Goal: Task Accomplishment & Management: Manage account settings

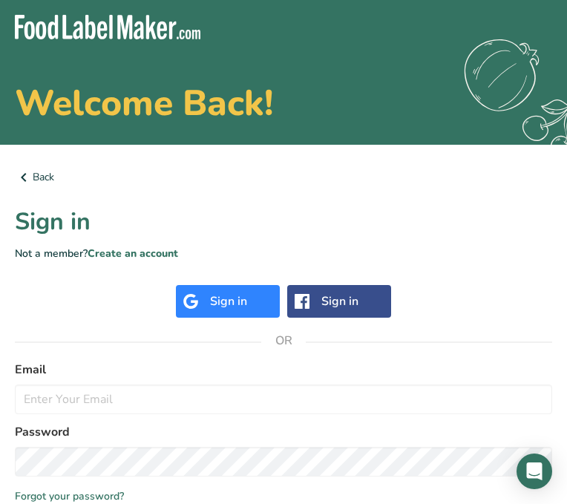
click at [226, 296] on div "Sign in" at bounding box center [228, 302] width 37 height 18
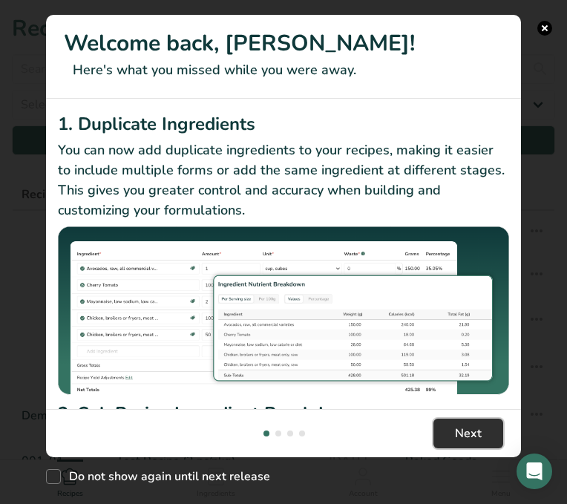
click at [481, 440] on span "Next" at bounding box center [468, 434] width 27 height 18
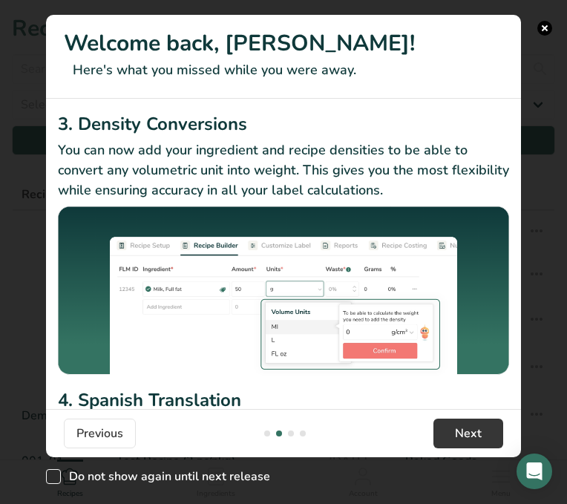
click at [53, 480] on span "New Features" at bounding box center [53, 476] width 15 height 15
click at [53, 480] on input "Do not show again until next release" at bounding box center [51, 477] width 10 height 10
checkbox input "true"
click at [469, 450] on footer "Previous Next" at bounding box center [283, 433] width 475 height 48
click at [469, 437] on span "Next" at bounding box center [468, 434] width 27 height 18
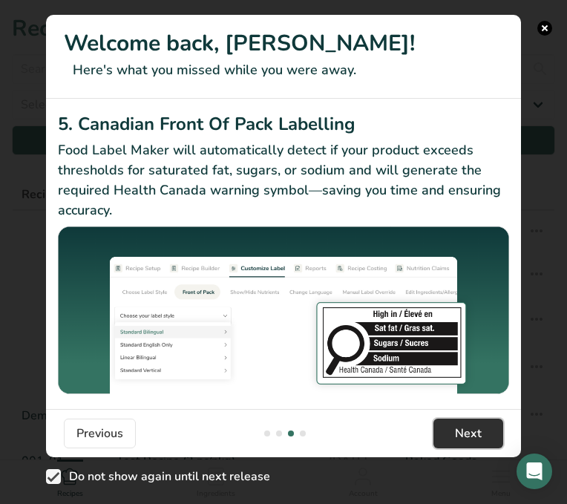
click at [469, 437] on span "Next" at bounding box center [468, 434] width 27 height 18
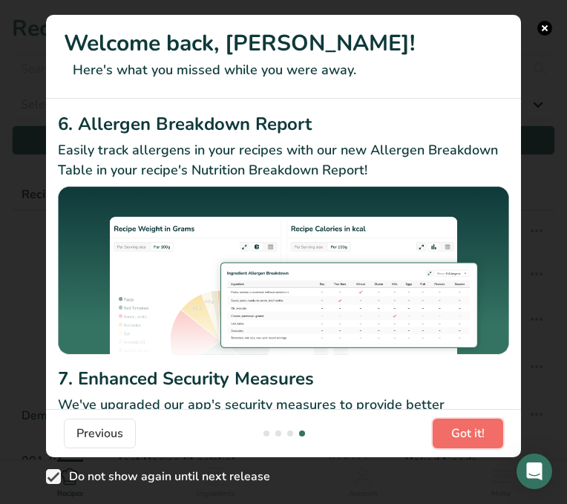
click at [469, 437] on span "Got it!" at bounding box center [468, 434] width 33 height 18
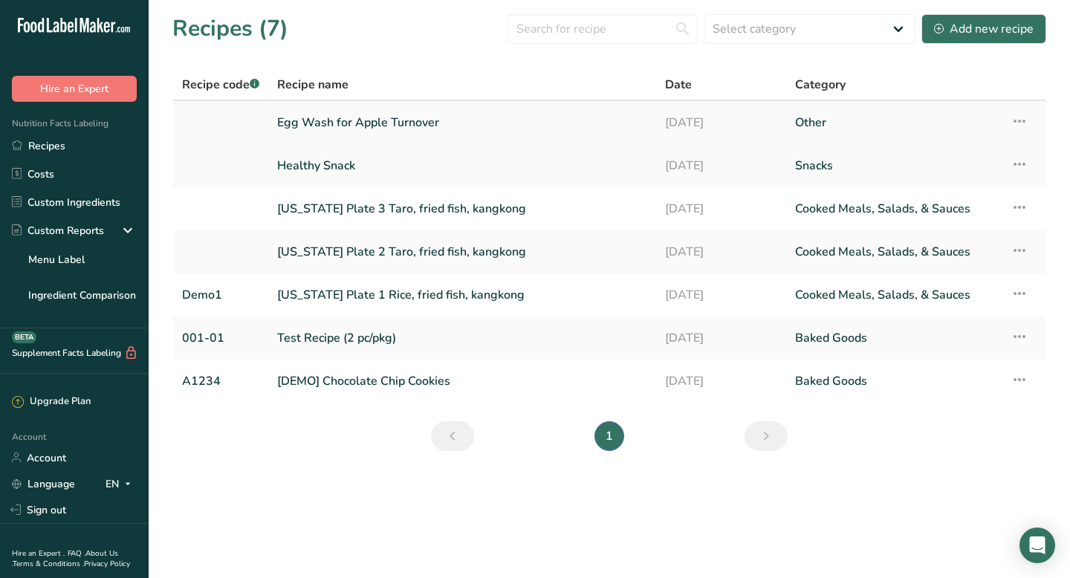
click at [567, 119] on icon at bounding box center [1019, 121] width 18 height 27
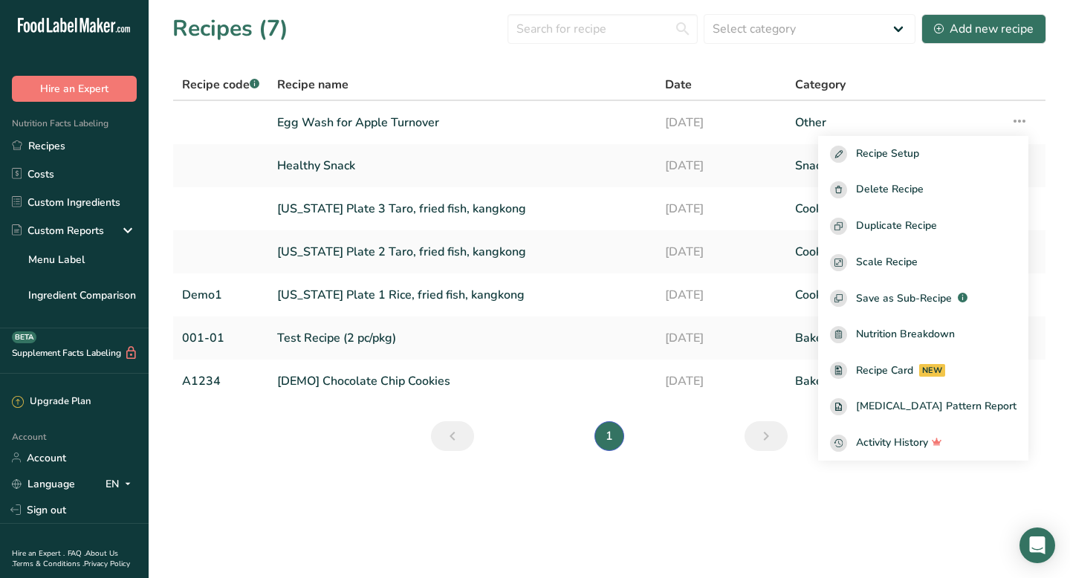
click at [567, 195] on section "Recipes (7) Select category All Baked Goods Beverages Confectionery Cooked Meal…" at bounding box center [609, 237] width 921 height 475
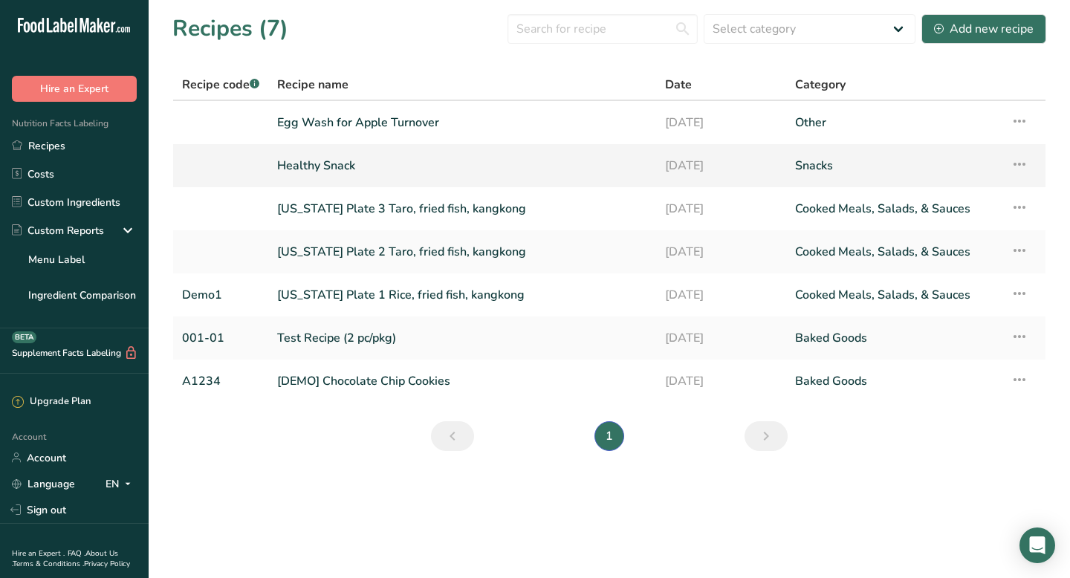
click at [567, 163] on icon at bounding box center [1019, 164] width 18 height 27
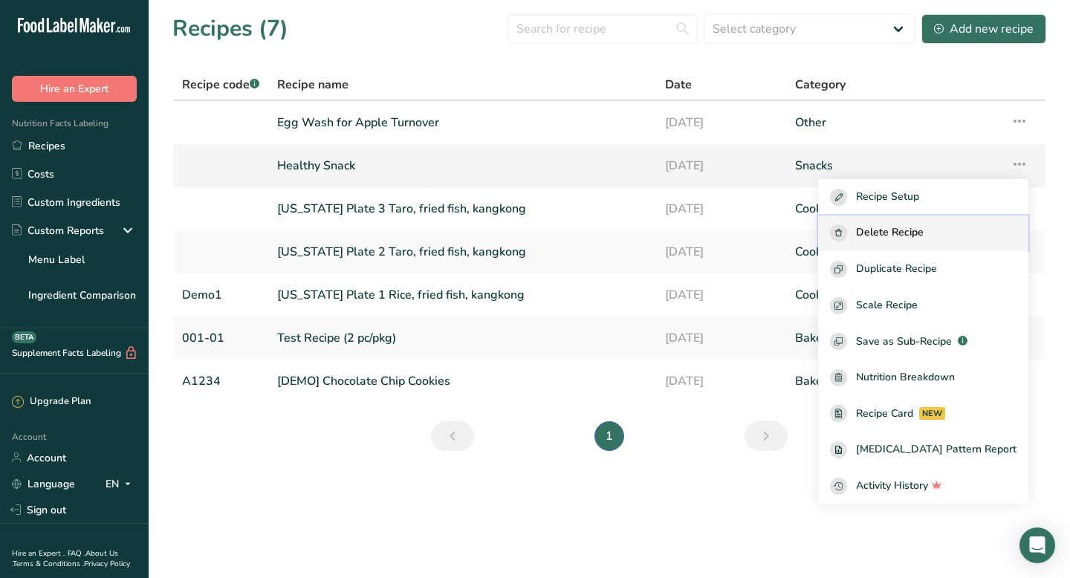
click at [567, 228] on div "Delete Recipe" at bounding box center [923, 232] width 186 height 17
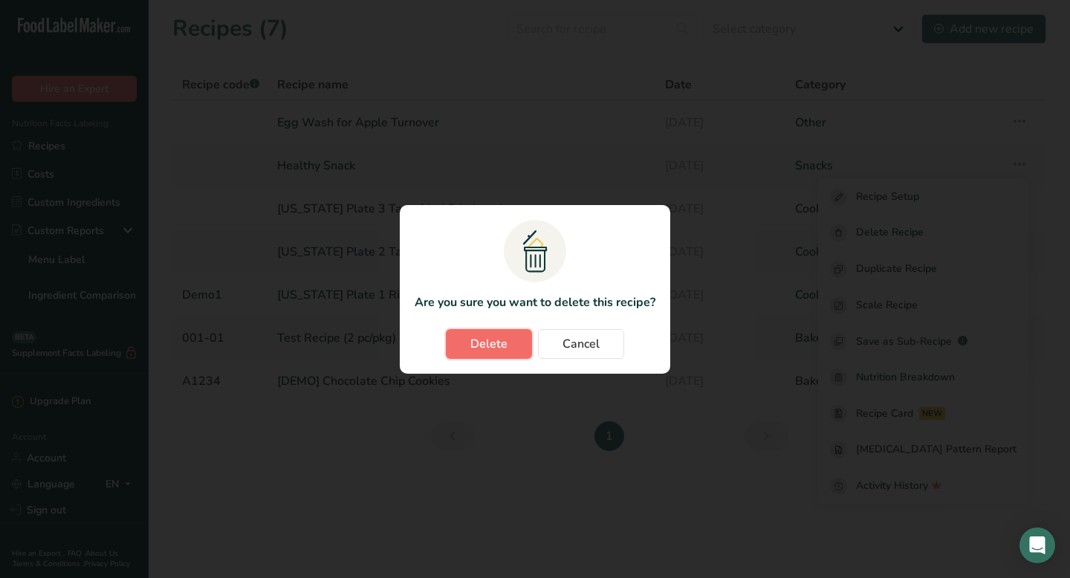
click at [486, 350] on span "Delete" at bounding box center [488, 344] width 37 height 18
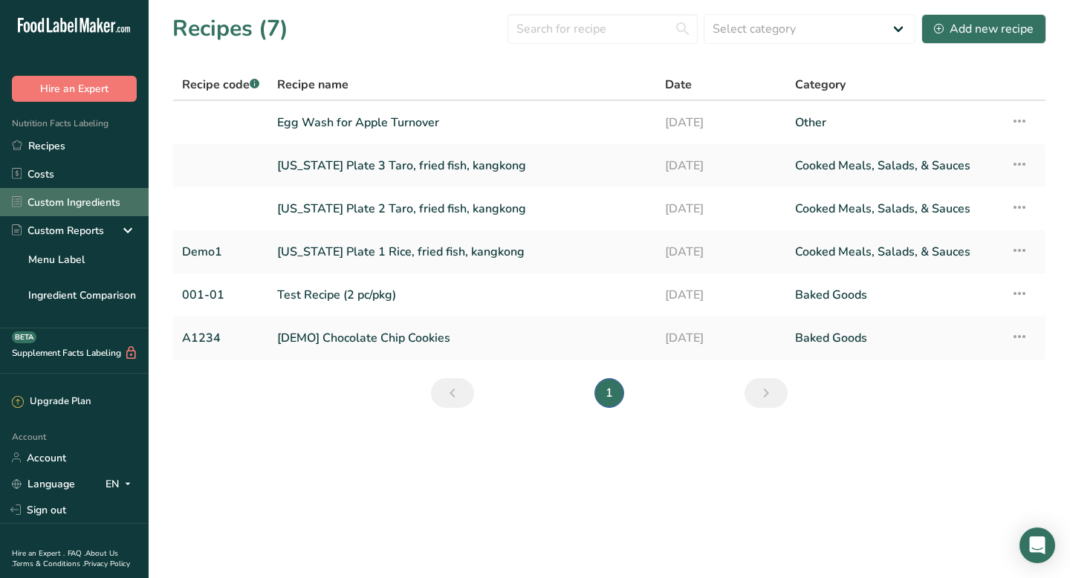
click at [114, 198] on link "Custom Ingredients" at bounding box center [74, 202] width 149 height 28
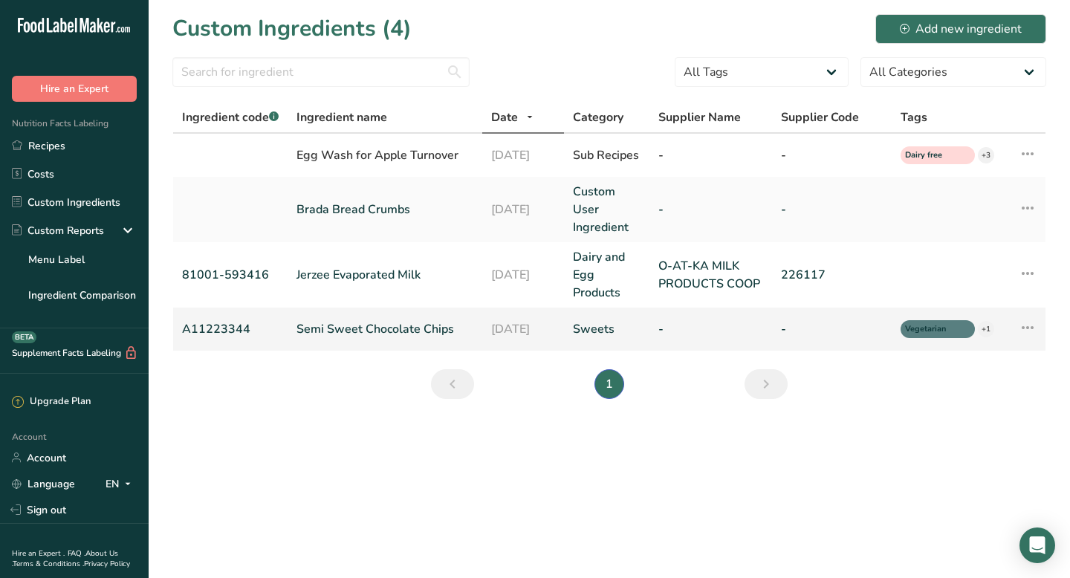
click at [567, 330] on icon at bounding box center [1027, 327] width 18 height 27
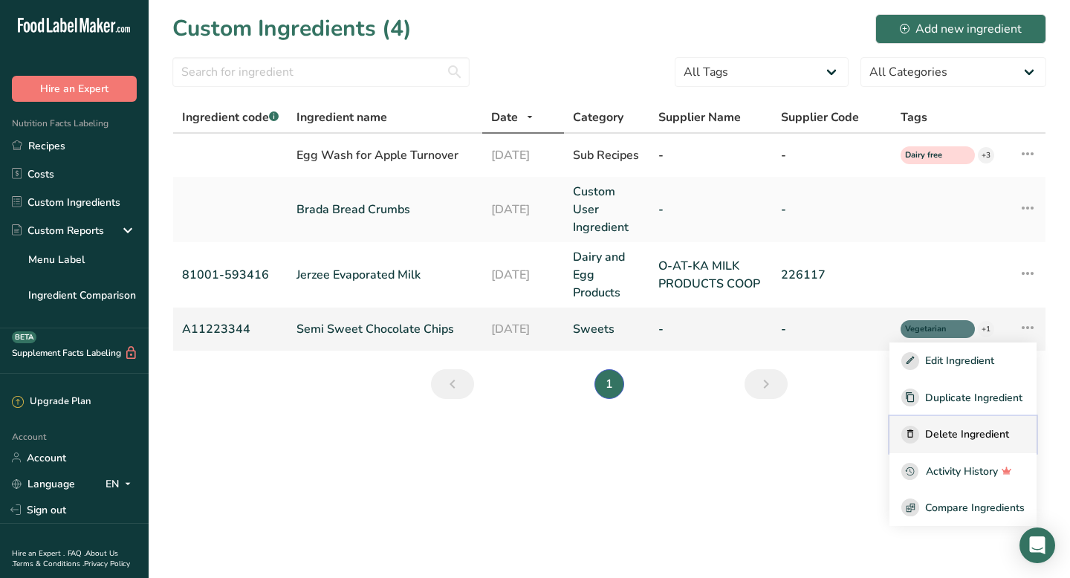
click at [567, 429] on span "Delete Ingredient" at bounding box center [967, 434] width 84 height 16
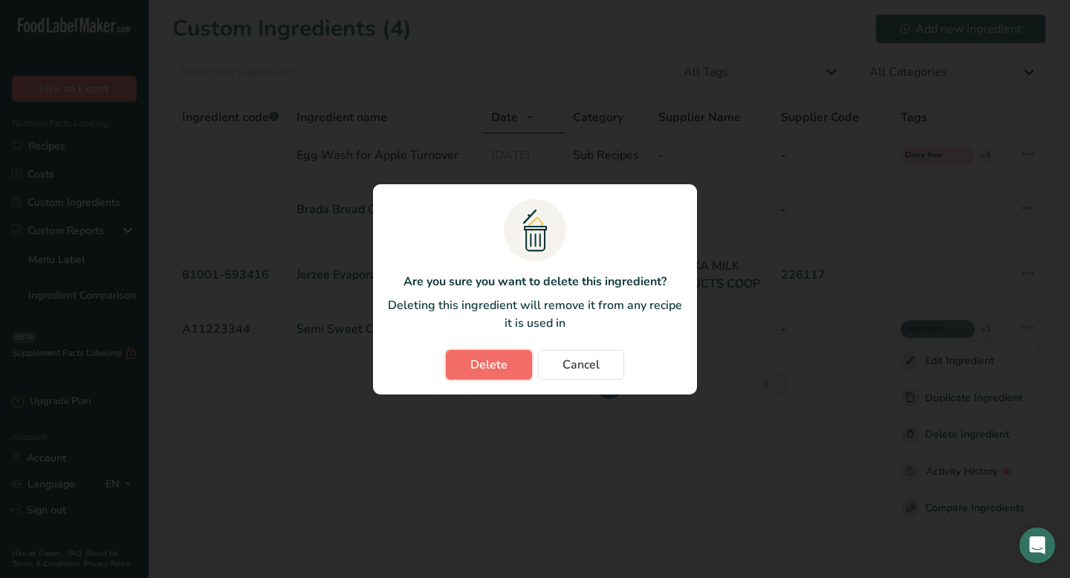
click at [459, 366] on button "Delete" at bounding box center [489, 365] width 86 height 30
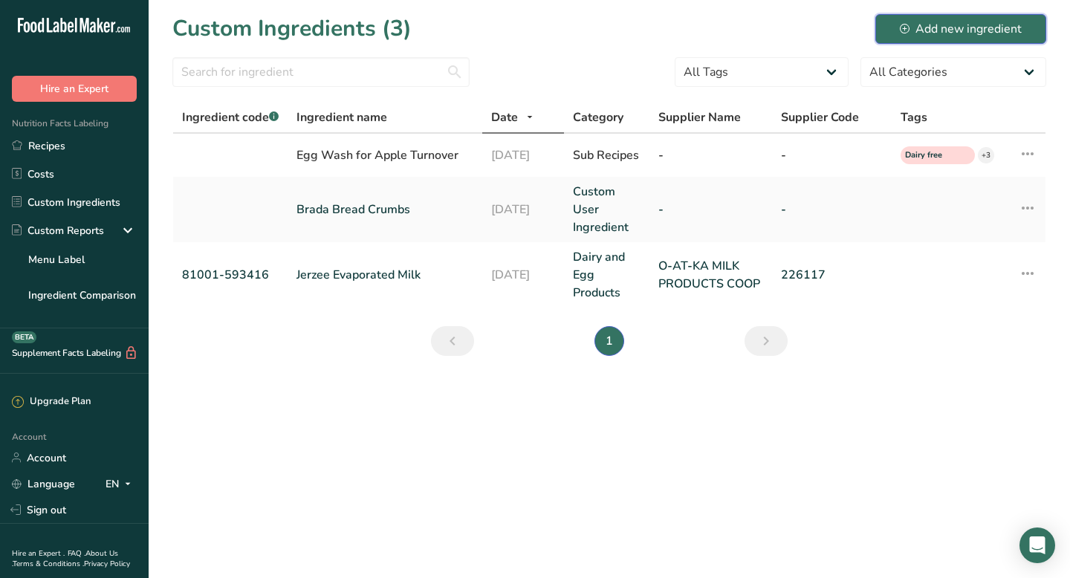
click at [567, 27] on div "Add new ingredient" at bounding box center [960, 29] width 122 height 18
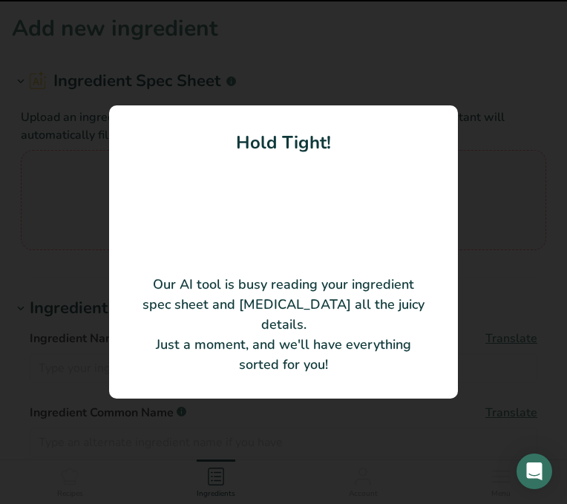
type input "Schreiber American Cheese"
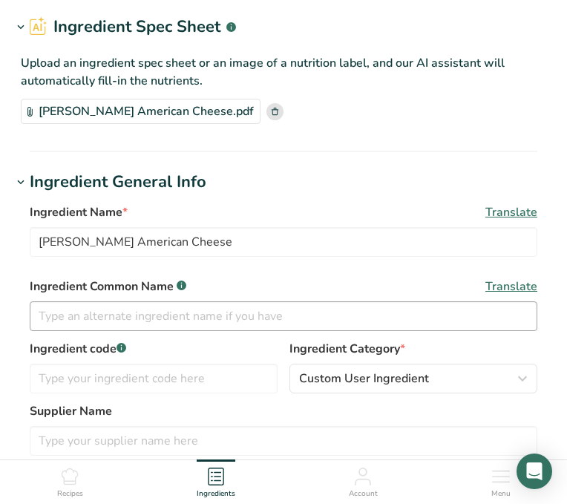
scroll to position [59, 0]
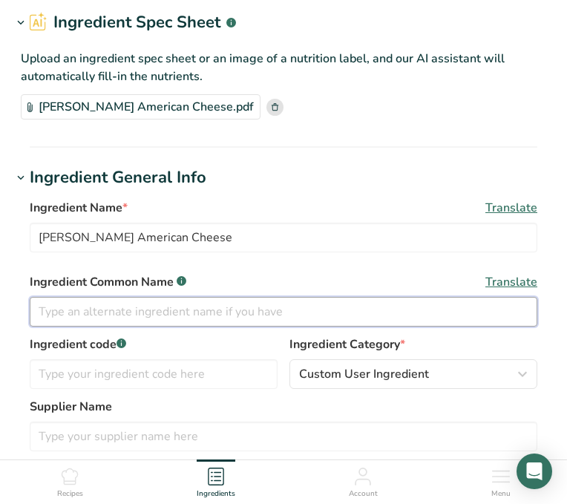
click at [172, 316] on input "text" at bounding box center [284, 312] width 508 height 30
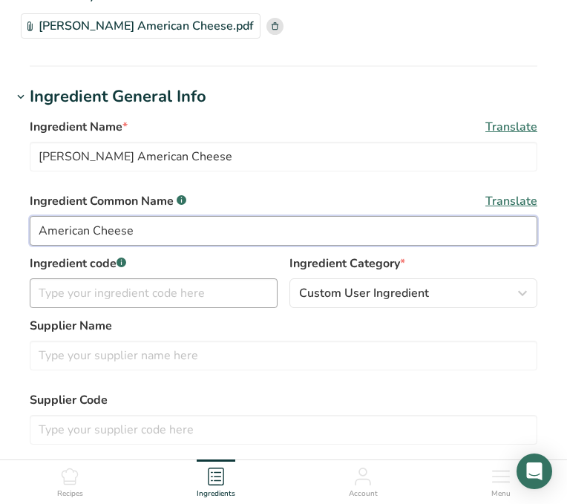
scroll to position [144, 0]
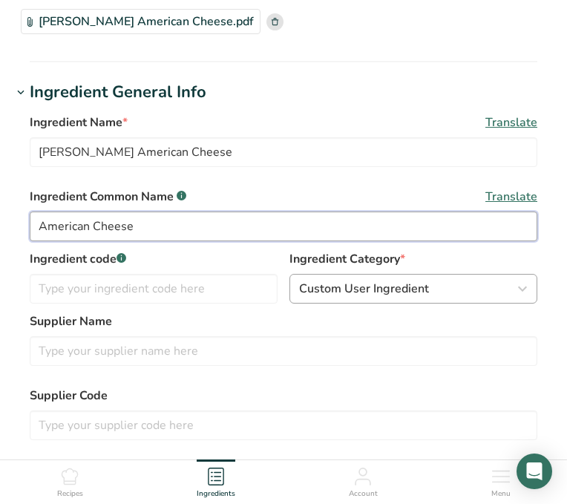
type input "American Cheese"
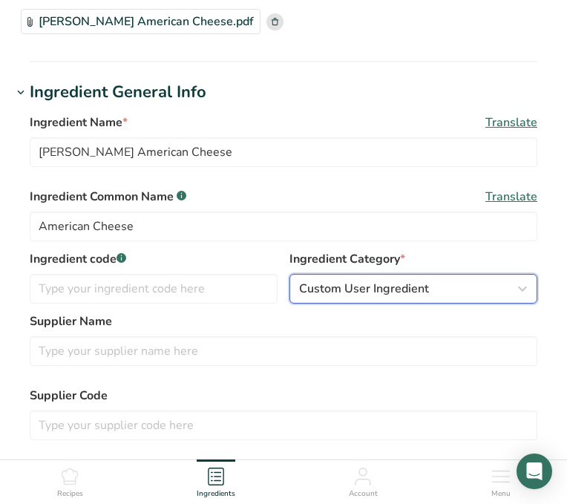
click at [329, 287] on span "Custom User Ingredient" at bounding box center [364, 289] width 130 height 18
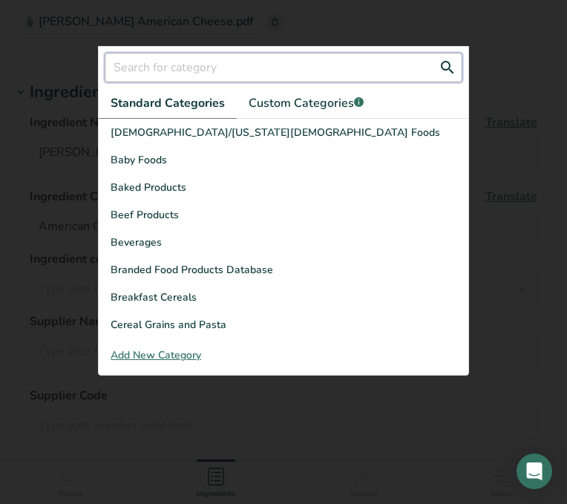
click at [214, 65] on input "text" at bounding box center [284, 68] width 358 height 30
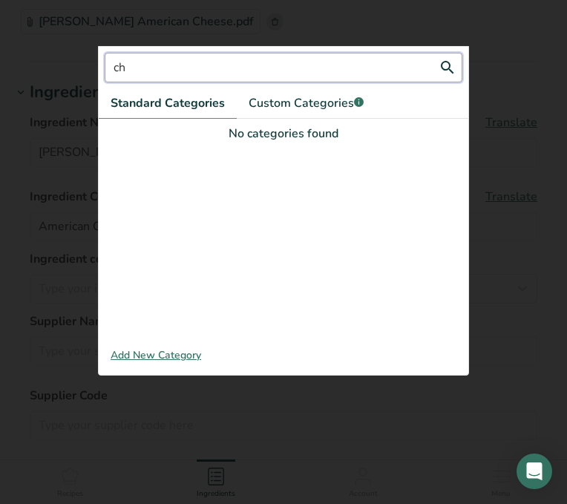
type input "c"
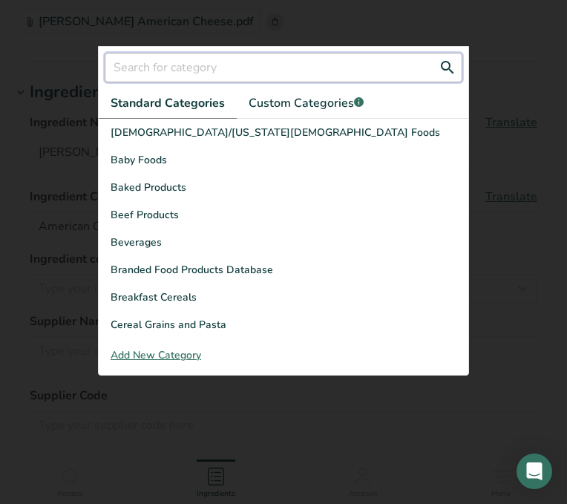
click at [186, 76] on input "text" at bounding box center [284, 68] width 358 height 30
type input "d"
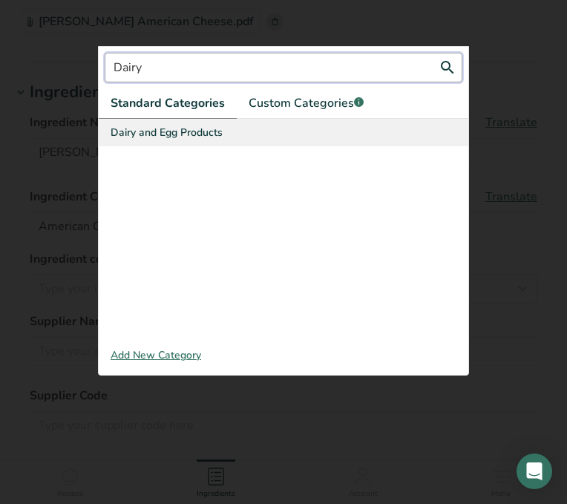
type input "Dairy"
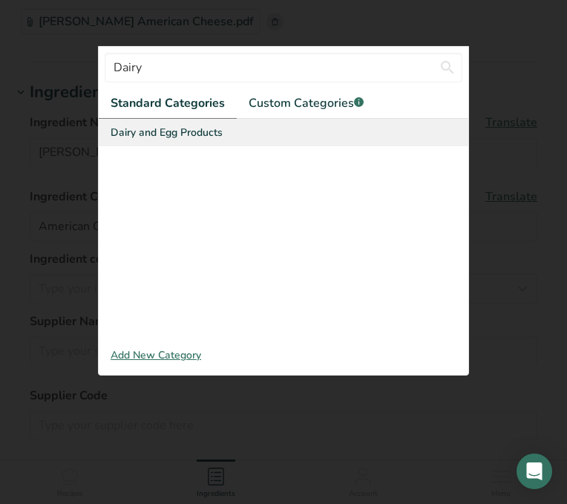
click at [196, 139] on span "Dairy and Egg Products" at bounding box center [167, 133] width 112 height 16
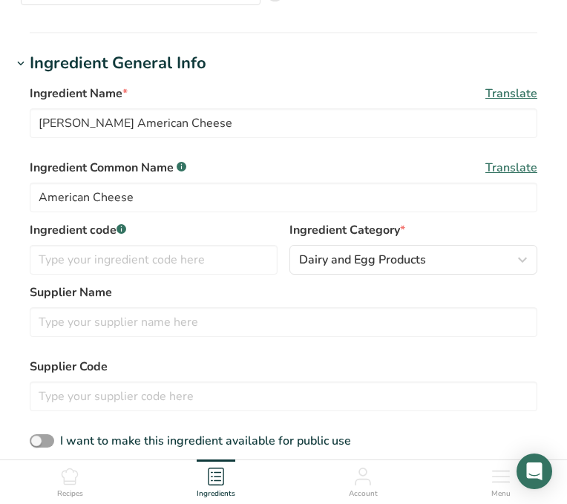
scroll to position [175, 0]
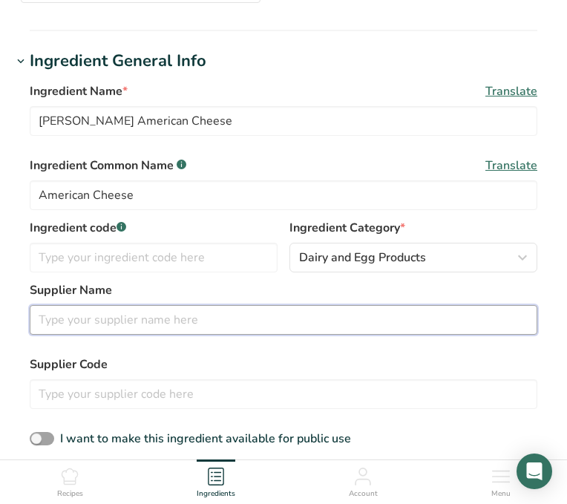
click at [212, 323] on input "text" at bounding box center [284, 320] width 508 height 30
type input "S"
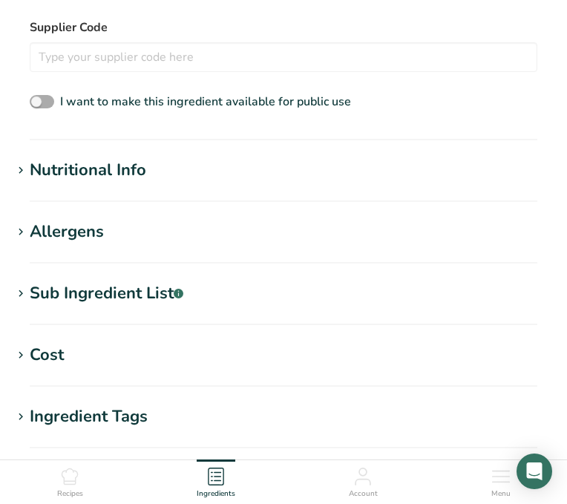
scroll to position [515, 0]
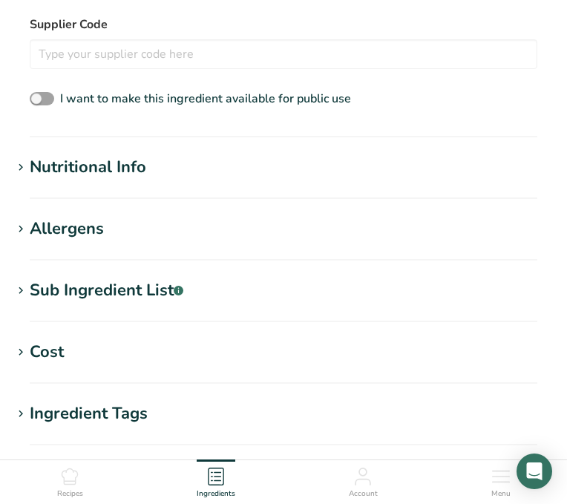
click at [153, 165] on h1 "Nutritional Info" at bounding box center [284, 167] width 544 height 25
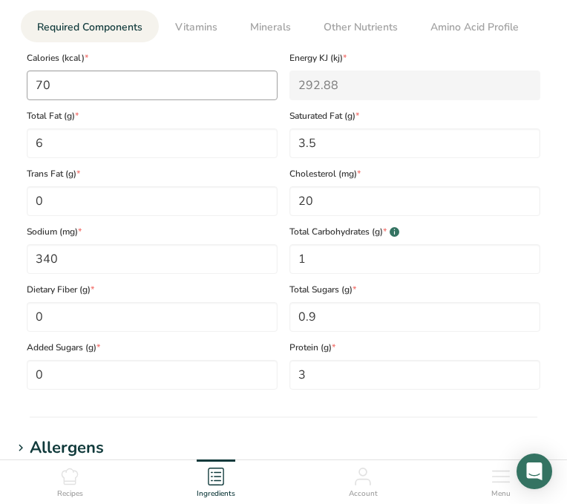
scroll to position [781, 0]
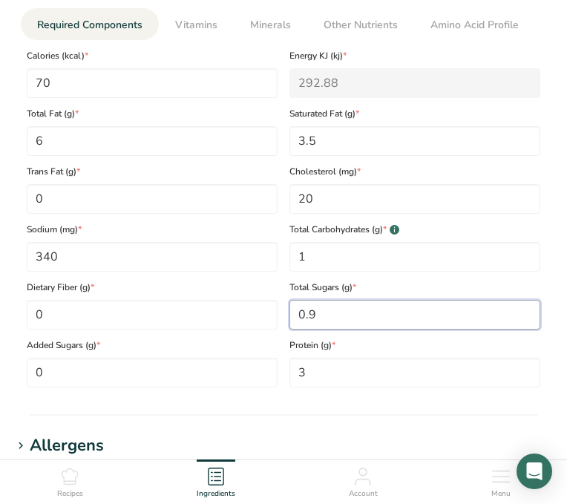
drag, startPoint x: 349, startPoint y: 311, endPoint x: 299, endPoint y: 308, distance: 50.6
click at [299, 308] on Sugars "0.9" at bounding box center [415, 315] width 251 height 30
type Sugars "0"
type Sugars "0.9"
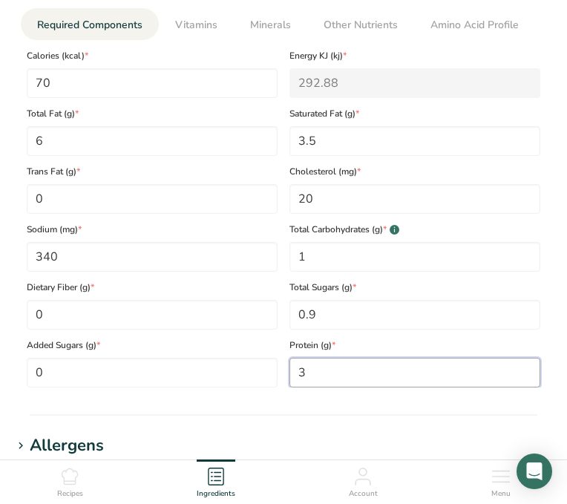
click at [333, 377] on input "3" at bounding box center [415, 373] width 251 height 30
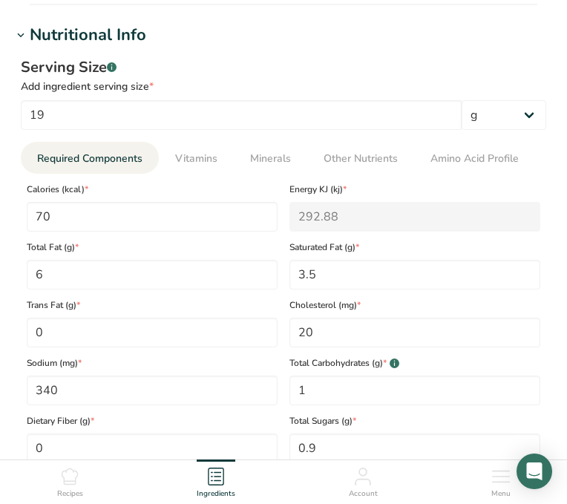
scroll to position [604, 0]
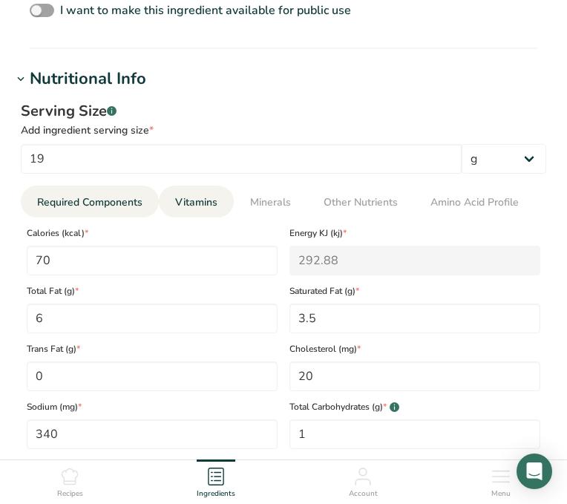
click at [207, 206] on span "Vitamins" at bounding box center [196, 203] width 42 height 16
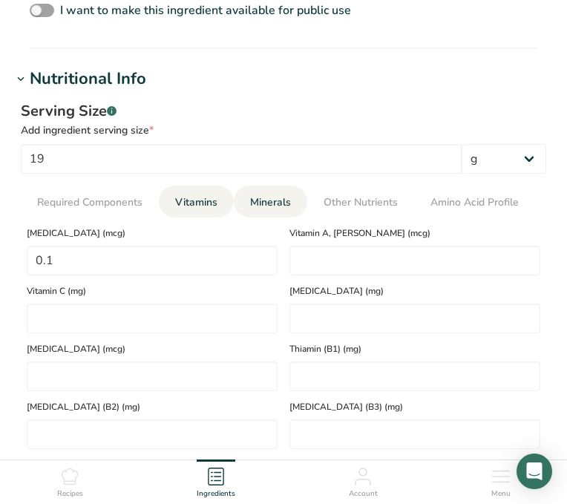
click at [261, 200] on span "Minerals" at bounding box center [270, 203] width 41 height 16
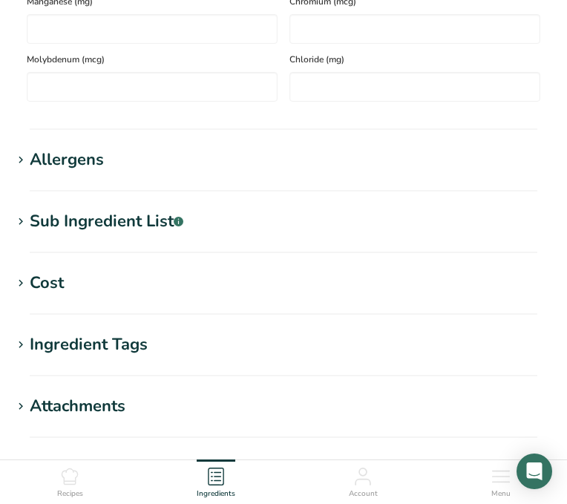
scroll to position [1143, 0]
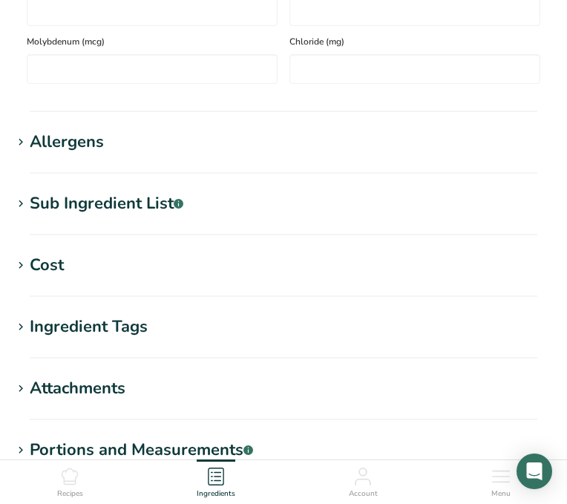
click at [117, 214] on div "Sub Ingredient List .a-a{fill:#347362;}.b-a{fill:#fff;}" at bounding box center [107, 204] width 154 height 25
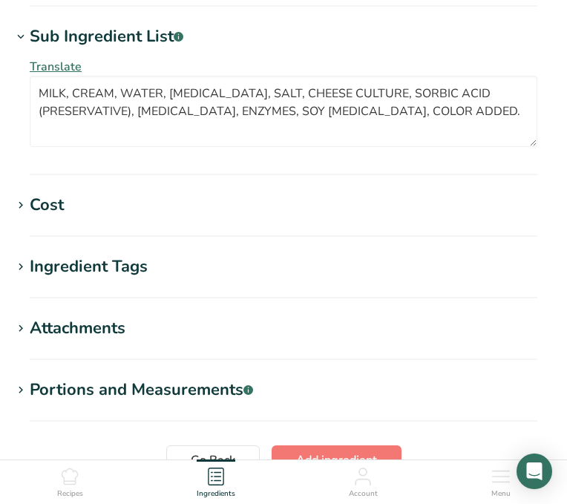
scroll to position [1314, 0]
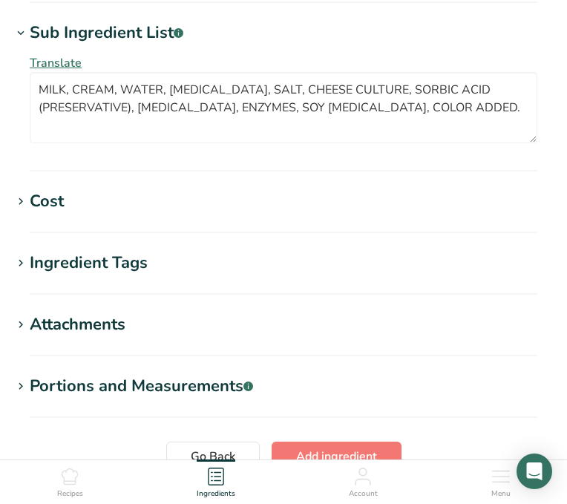
click at [137, 289] on section "Ingredient Tags Add tags Standard Tags Custom Tags Source of Antioxidants Prebi…" at bounding box center [284, 273] width 544 height 44
click at [133, 264] on div "Ingredient Tags" at bounding box center [89, 263] width 118 height 25
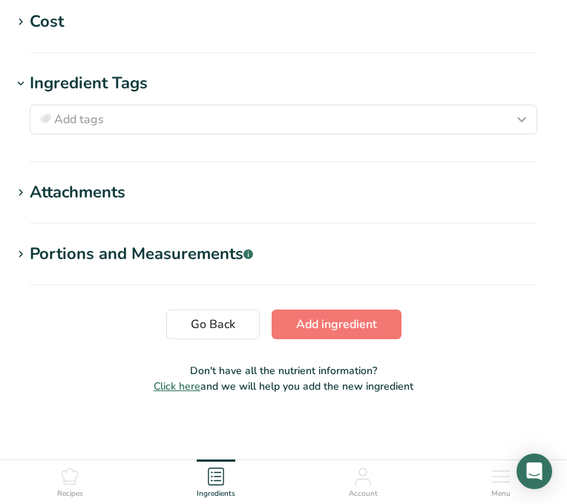
scroll to position [1500, 0]
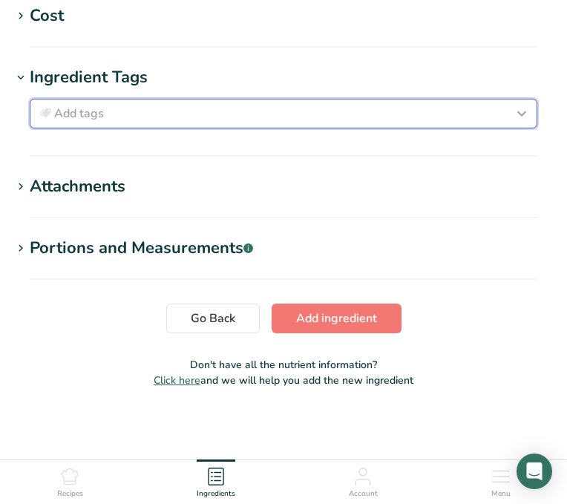
click at [146, 117] on div "Add tags" at bounding box center [283, 114] width 495 height 18
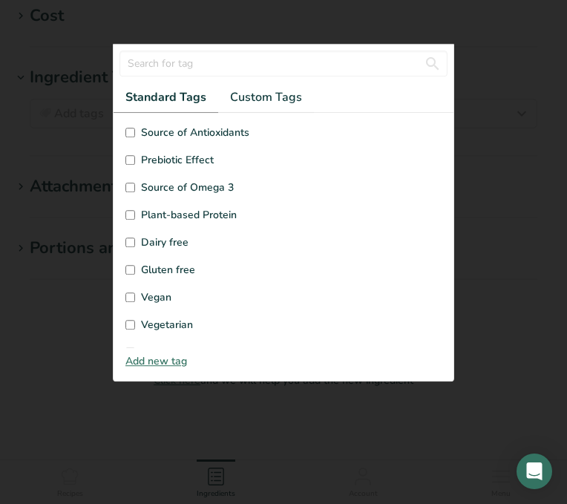
click at [87, 149] on div at bounding box center [283, 252] width 567 height 504
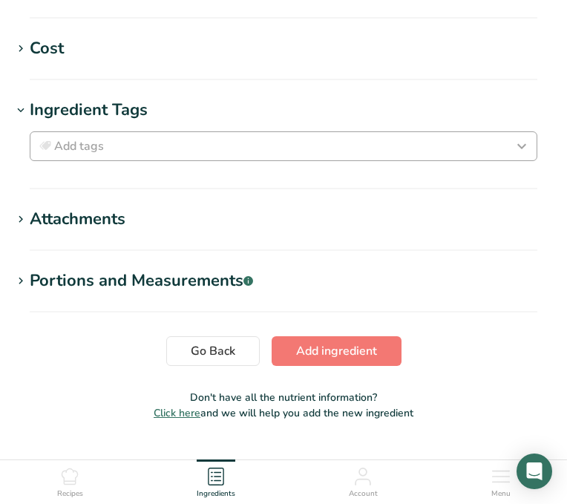
scroll to position [1480, 0]
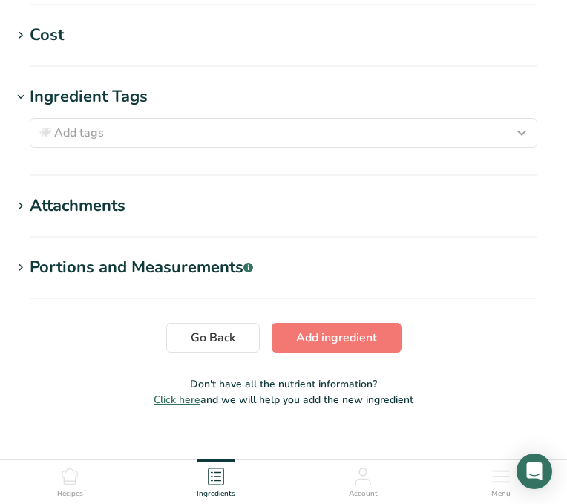
click at [65, 206] on div "Attachments" at bounding box center [78, 206] width 96 height 25
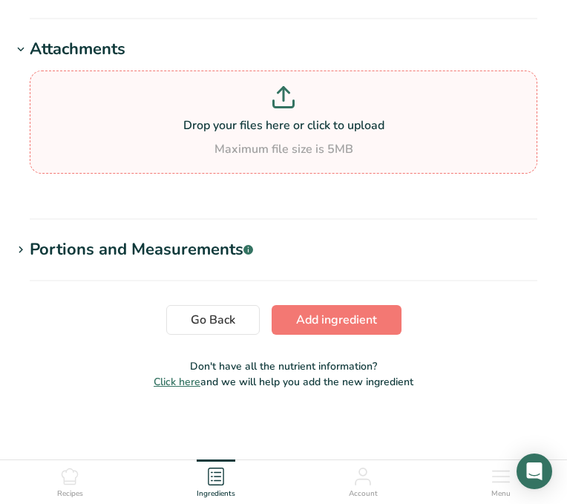
scroll to position [1638, 0]
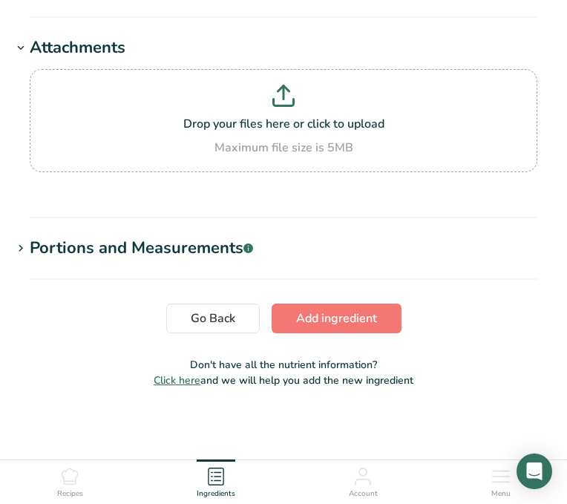
click at [67, 258] on div "Portions and Measurements .a-a{fill:#347362;}.b-a{fill:#fff;}" at bounding box center [142, 248] width 224 height 25
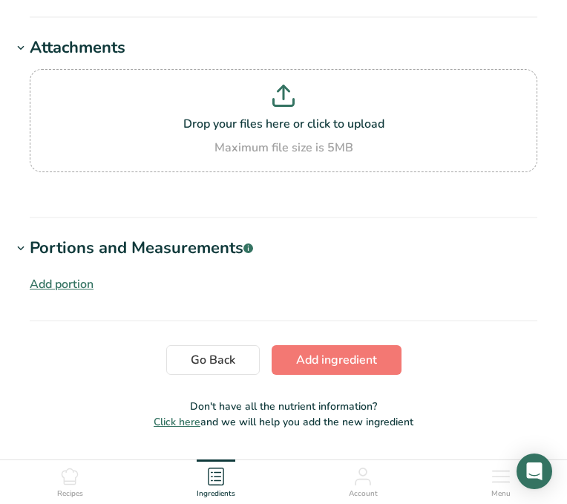
click at [71, 282] on div "Add portion" at bounding box center [62, 285] width 64 height 18
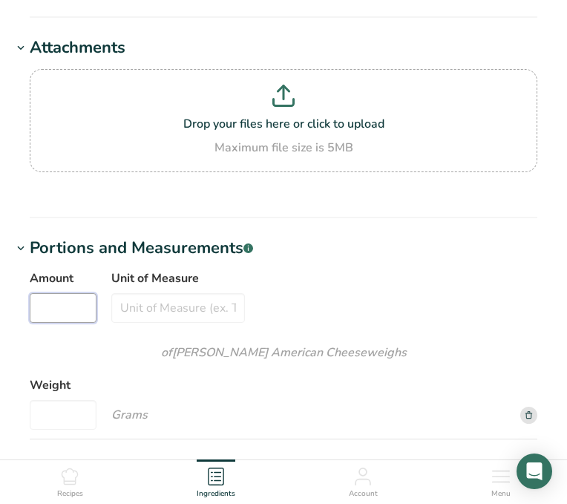
click at [65, 309] on input "Amount" at bounding box center [63, 308] width 67 height 30
type input "1"
click at [173, 311] on input "Unit of Measure" at bounding box center [178, 308] width 134 height 30
type input "s"
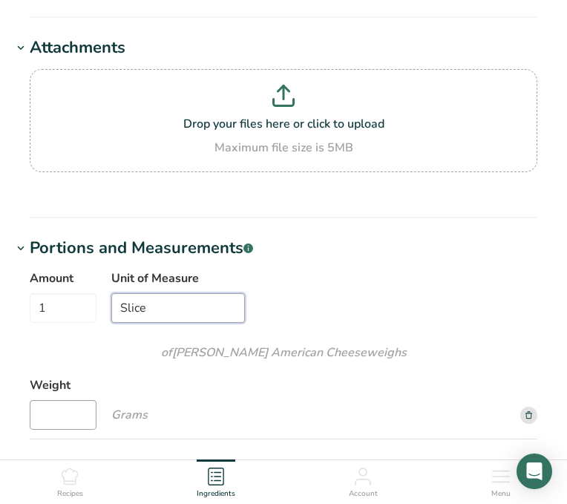
type input "Slice"
click at [66, 409] on input "Weight" at bounding box center [63, 415] width 67 height 30
type input "19"
click at [232, 407] on div "Amount 1 Unit of Measure Slice of Schreiber American Cheese weigh s Weight 19 G…" at bounding box center [284, 355] width 508 height 170
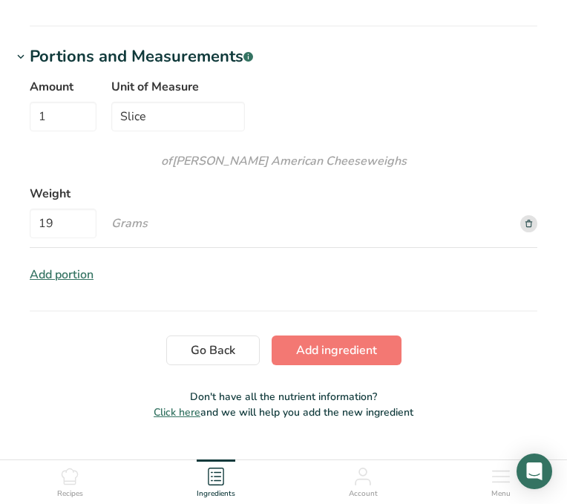
scroll to position [1826, 0]
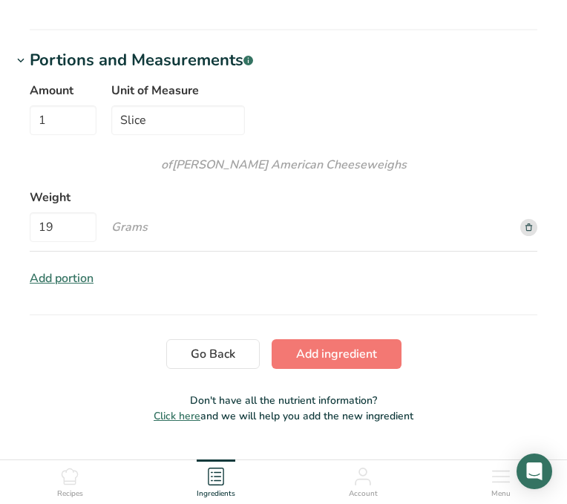
click at [71, 279] on div "Add portion" at bounding box center [62, 279] width 64 height 18
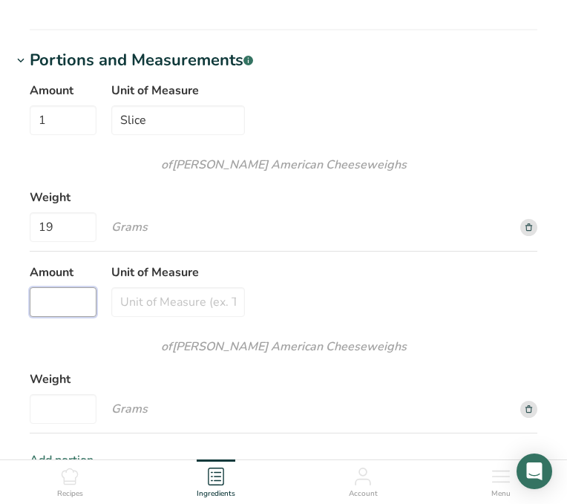
click at [66, 304] on input "Amount" at bounding box center [63, 302] width 67 height 30
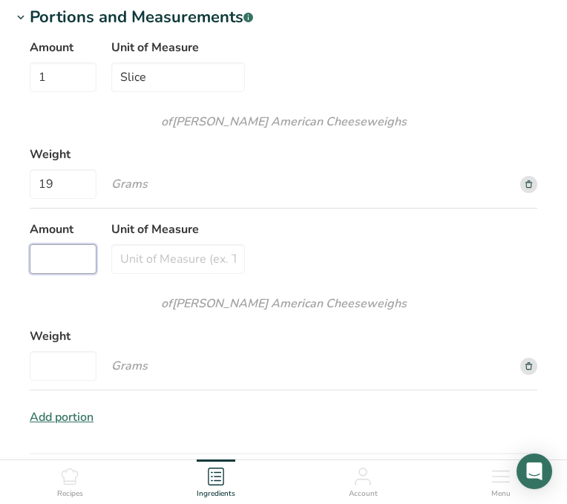
scroll to position [1880, 0]
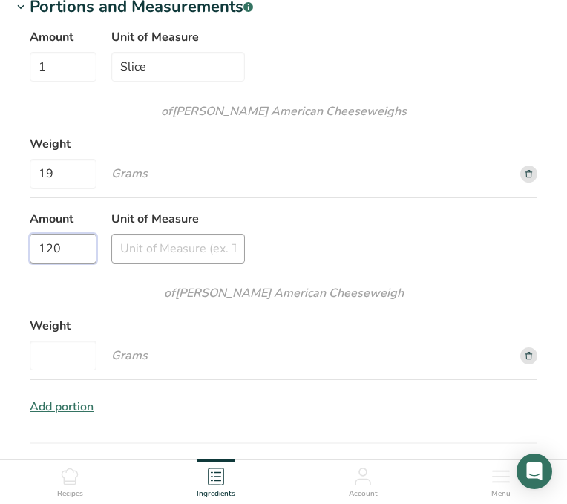
type input "120"
click at [168, 252] on input "Unit of Measure" at bounding box center [178, 249] width 134 height 30
type input "Slices"
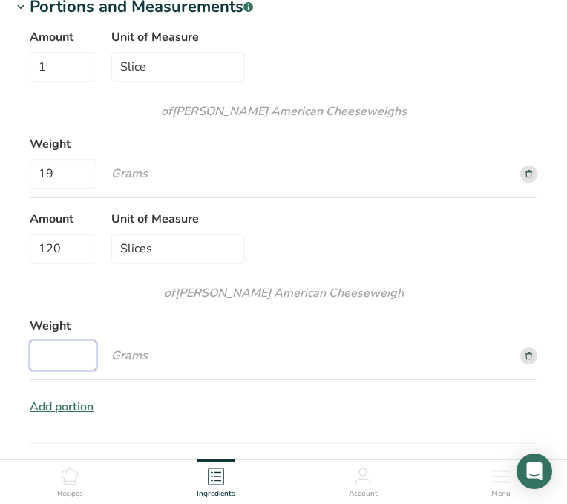
click at [68, 355] on input "Weight" at bounding box center [63, 356] width 67 height 30
drag, startPoint x: 89, startPoint y: 239, endPoint x: -10, endPoint y: 235, distance: 98.9
click at [74, 242] on input "120" at bounding box center [63, 249] width 67 height 30
drag, startPoint x: 74, startPoint y: 247, endPoint x: 25, endPoint y: 246, distance: 49.0
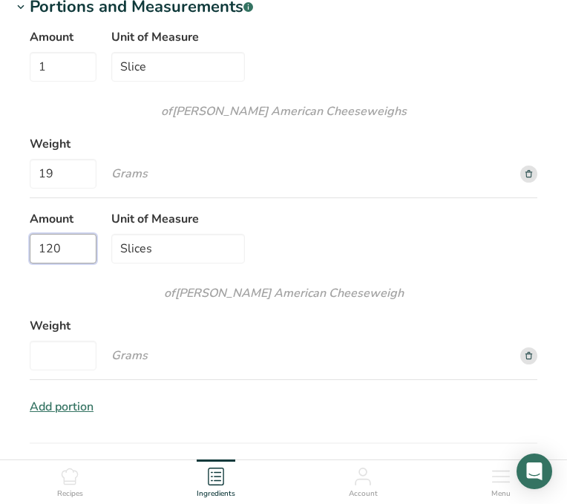
click at [25, 247] on div "Amount 1 Unit of Measure Slice of Schreiber American Cheese weigh s Weight 19 G…" at bounding box center [284, 222] width 544 height 406
drag, startPoint x: 181, startPoint y: 242, endPoint x: 113, endPoint y: 242, distance: 68.3
click at [113, 242] on input "Slices" at bounding box center [178, 249] width 134 height 30
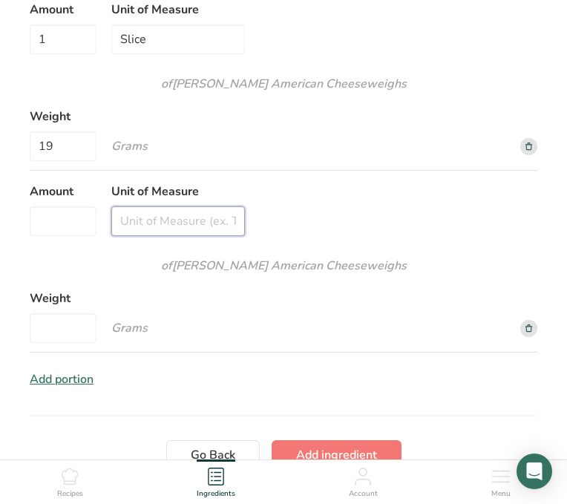
scroll to position [2044, 0]
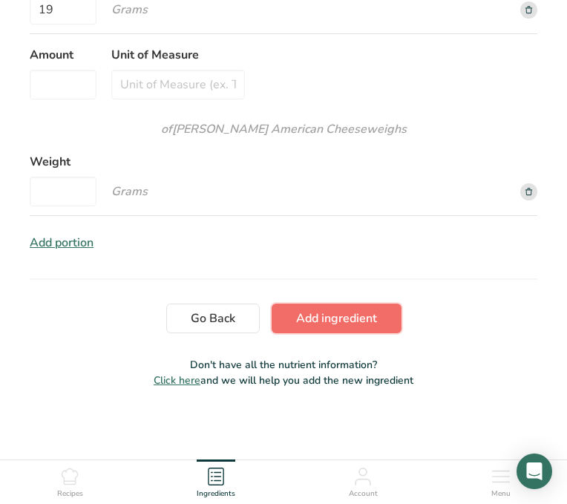
click at [354, 314] on span "Add ingredient" at bounding box center [336, 319] width 81 height 18
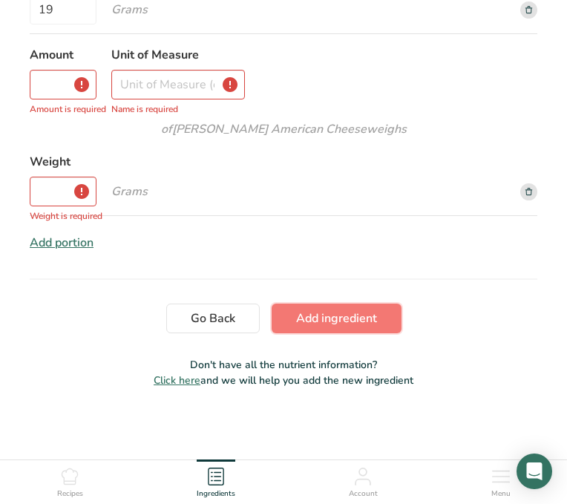
scroll to position [717, 0]
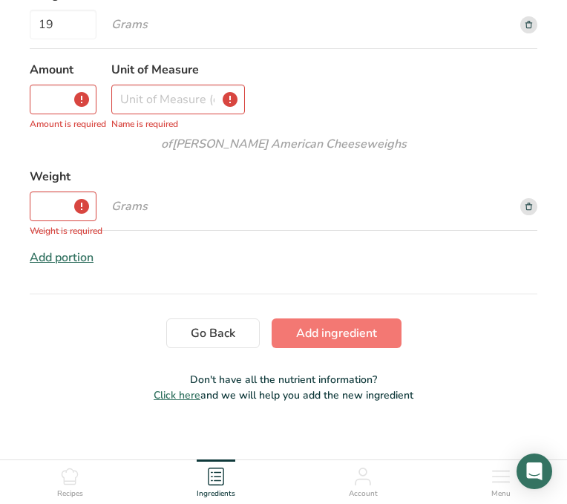
click at [531, 207] on icon at bounding box center [529, 206] width 7 height 7
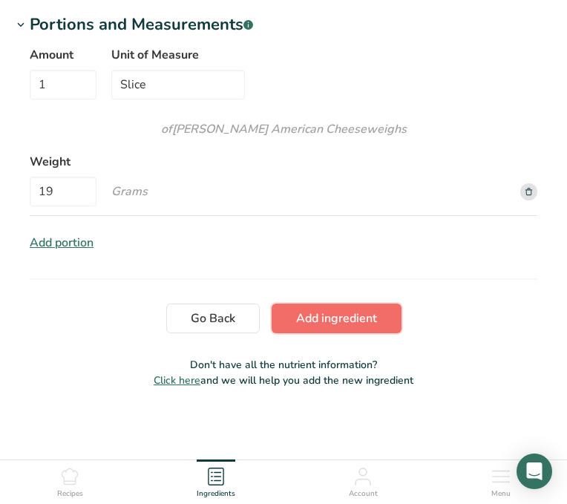
click at [340, 316] on span "Add ingredient" at bounding box center [336, 319] width 81 height 18
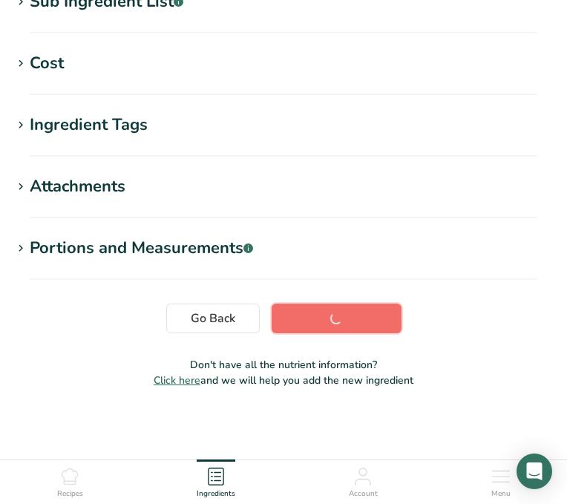
scroll to position [326, 0]
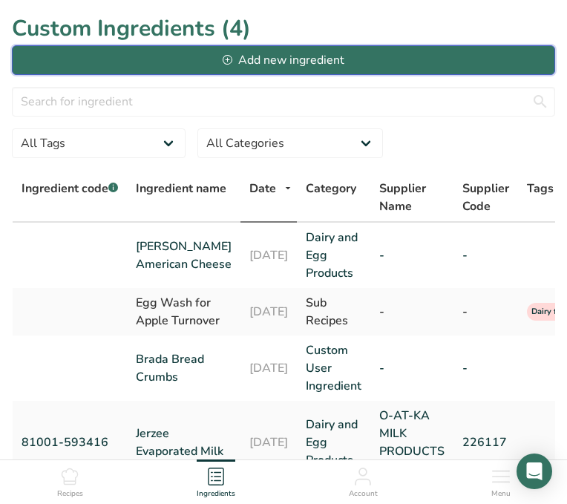
click at [265, 60] on div "Add new ingredient" at bounding box center [284, 60] width 122 height 18
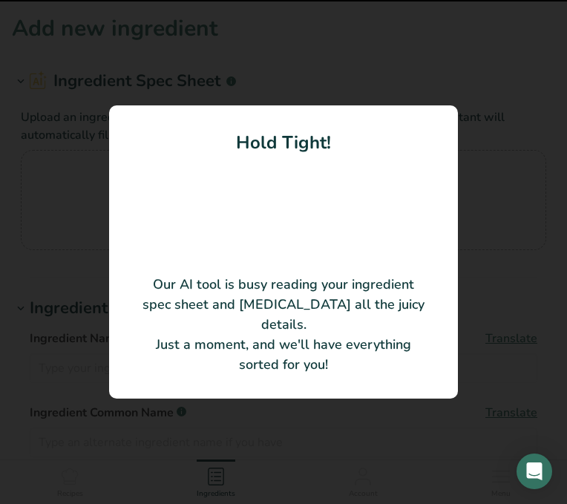
type input "Flour Plain GOW 12.5kg"
type input "148875"
type input "Manildra Group"
type input "100091"
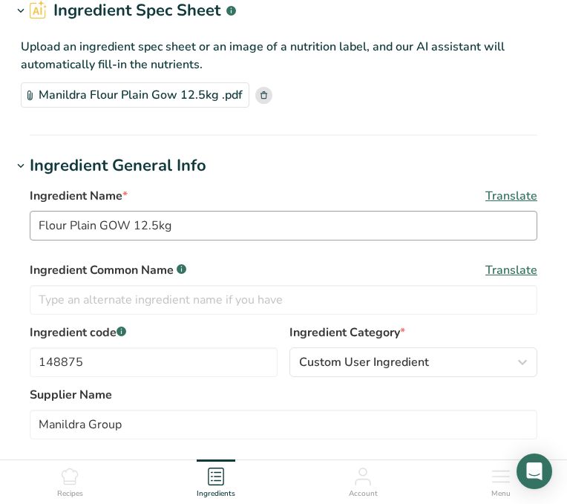
scroll to position [68, 0]
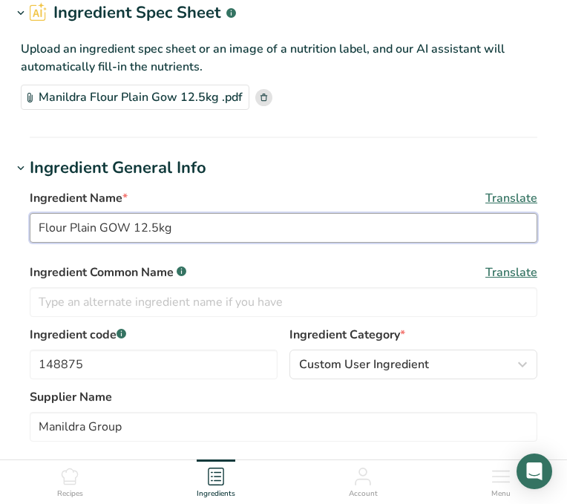
click at [39, 226] on input "Flour Plain GOW 12.5kg" at bounding box center [284, 228] width 508 height 30
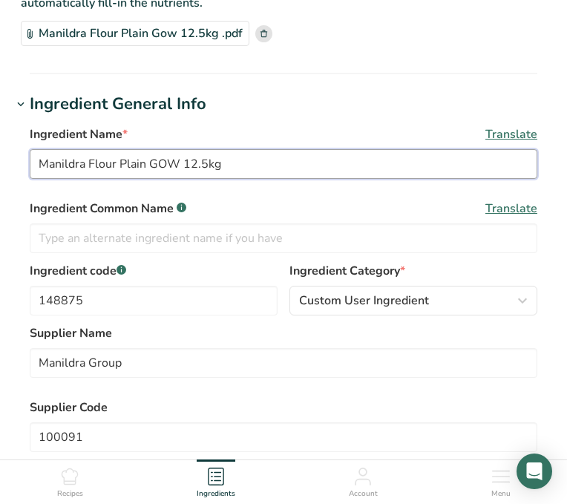
scroll to position [138, 0]
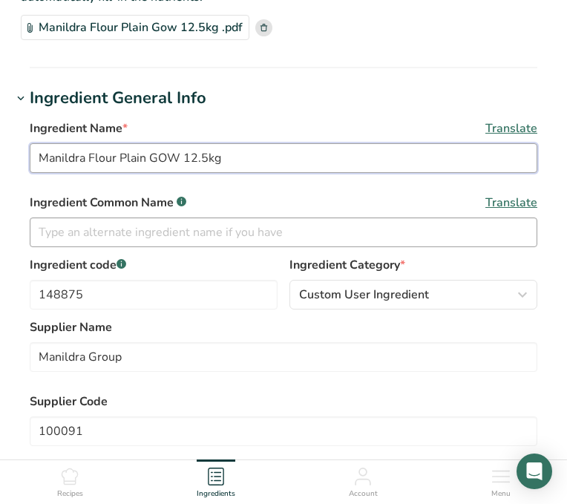
type input "Manildra Flour Plain GOW 12.5kg"
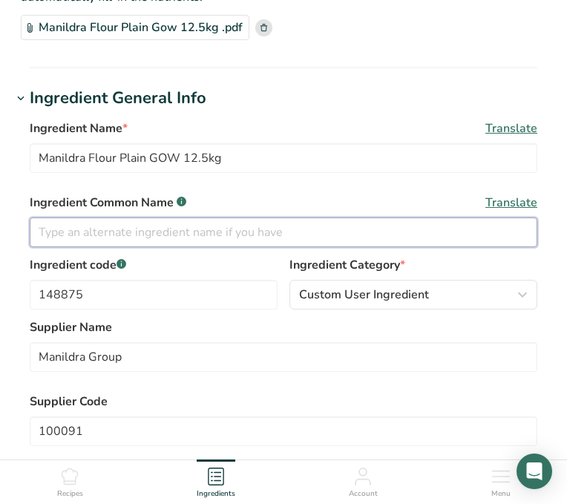
click at [221, 232] on input "text" at bounding box center [284, 233] width 508 height 30
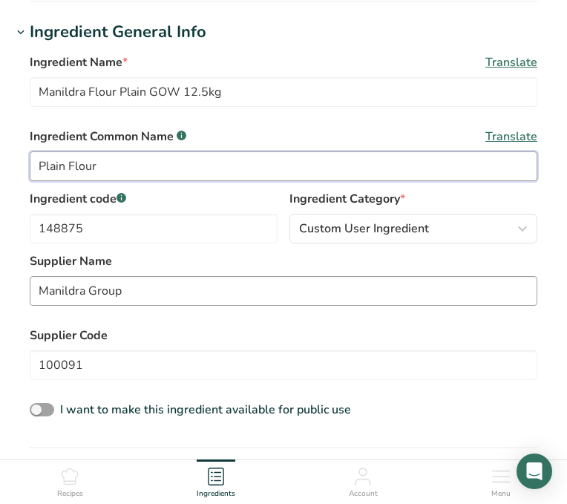
scroll to position [209, 0]
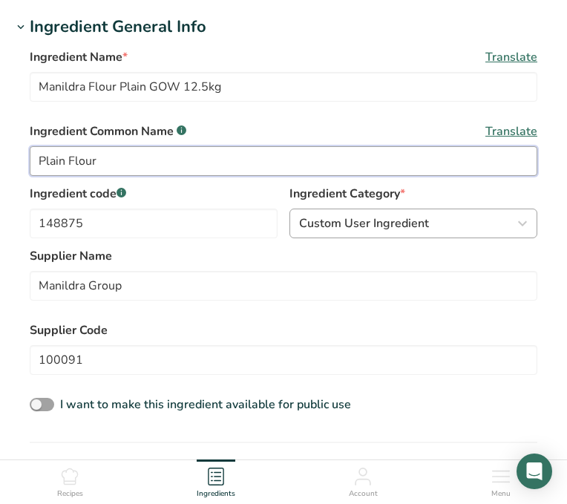
type input "Plain Flour"
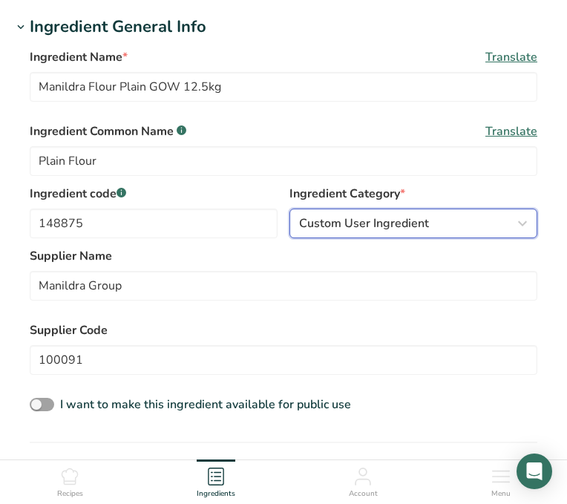
click at [311, 224] on span "Custom User Ingredient" at bounding box center [364, 224] width 130 height 18
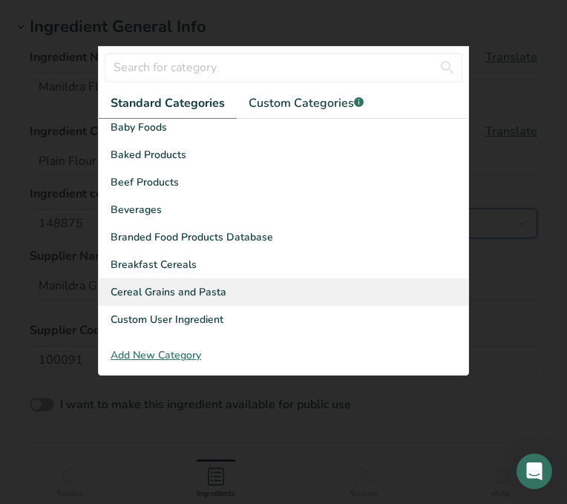
scroll to position [35, 0]
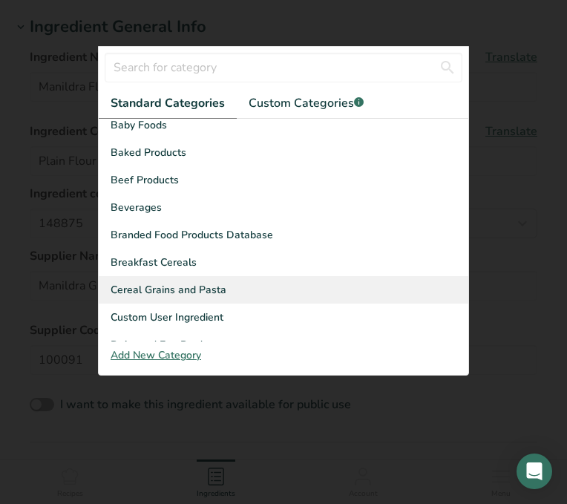
click at [192, 291] on span "Cereal Grains and Pasta" at bounding box center [169, 290] width 116 height 16
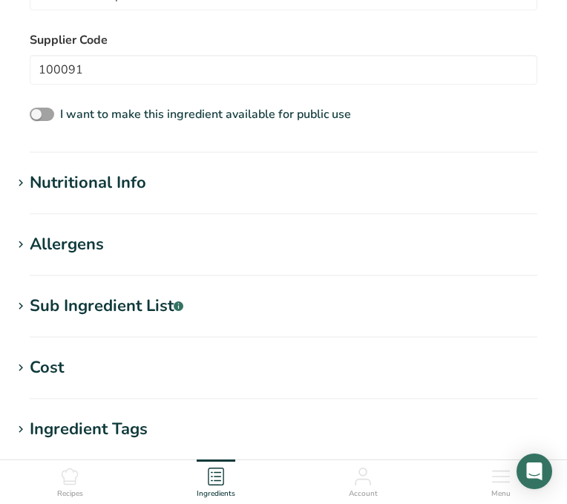
scroll to position [510, 0]
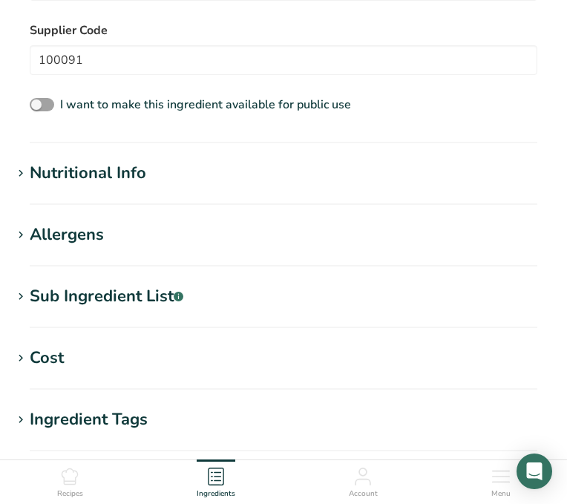
click at [99, 195] on section "Nutritional Info Serving Size .a-a{fill:#347362;}.b-a{fill:#fff;} Add ingredien…" at bounding box center [284, 183] width 544 height 44
click at [100, 178] on div "Nutritional Info" at bounding box center [88, 173] width 117 height 25
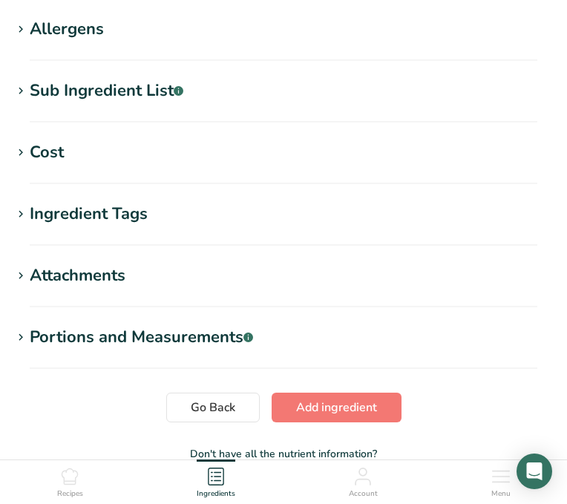
scroll to position [1287, 0]
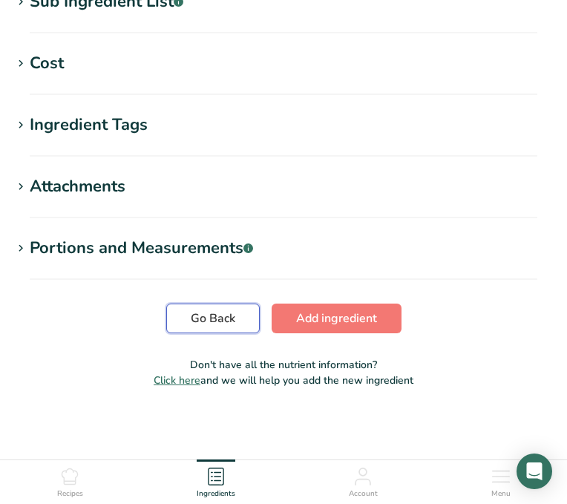
click at [230, 328] on button "Go Back" at bounding box center [213, 319] width 94 height 30
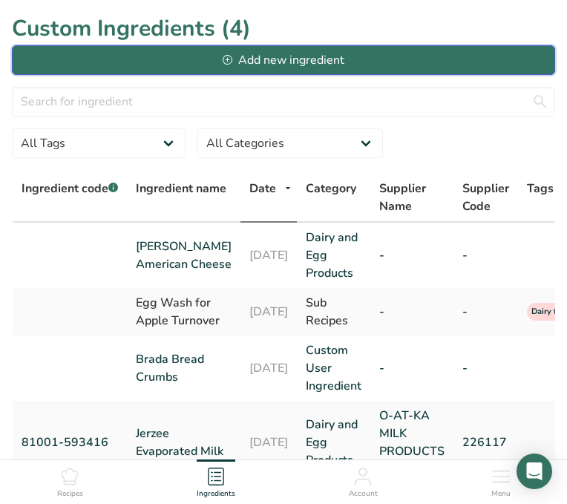
click at [244, 53] on div "Add new ingredient" at bounding box center [284, 60] width 122 height 18
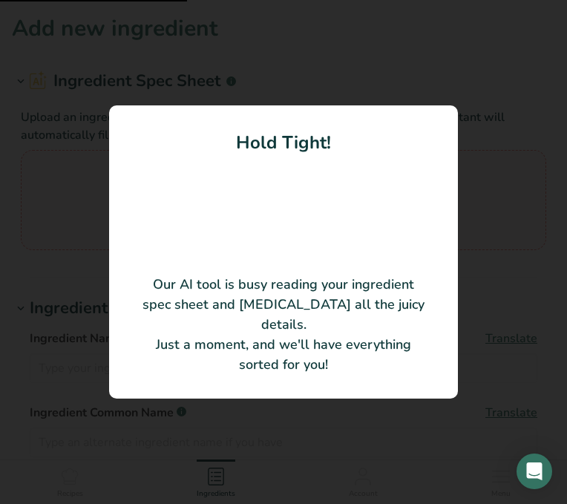
click at [306, 192] on video at bounding box center [283, 209] width 119 height 59
type input "Wheat Flour"
type input "Manildra Group of Companies"
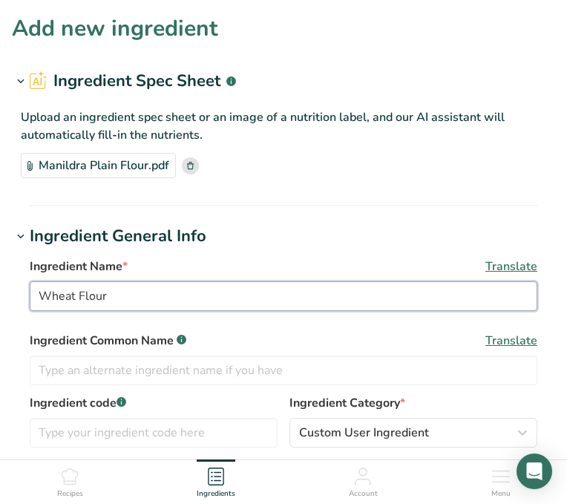
drag, startPoint x: 120, startPoint y: 295, endPoint x: 25, endPoint y: 291, distance: 94.4
click at [25, 292] on div "Ingredient Name * Translate Wheat Flour Ingredient Common Name .a-a{fill:#34736…" at bounding box center [284, 441] width 544 height 385
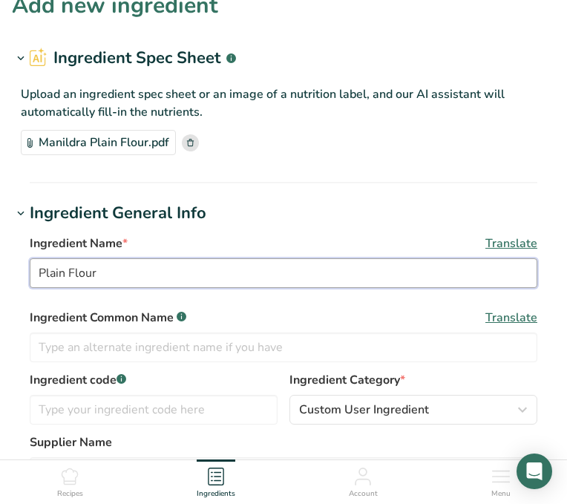
scroll to position [25, 0]
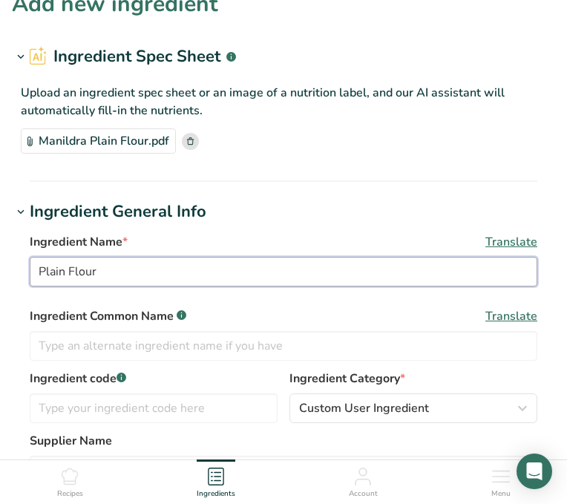
click at [41, 271] on input "Plain Flour" at bounding box center [284, 272] width 508 height 30
type input "Manildra Plain Flour"
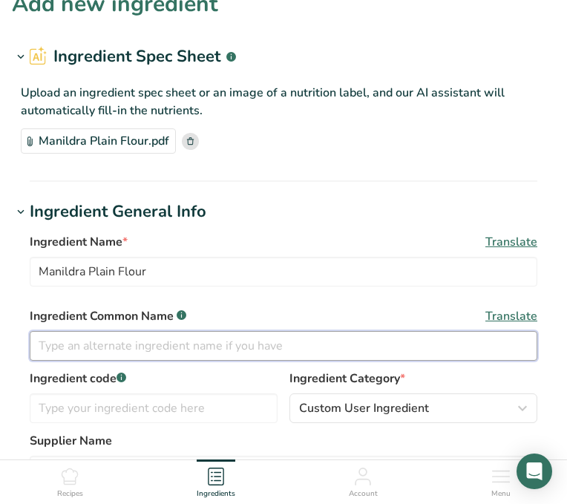
click at [71, 346] on input "text" at bounding box center [284, 346] width 508 height 30
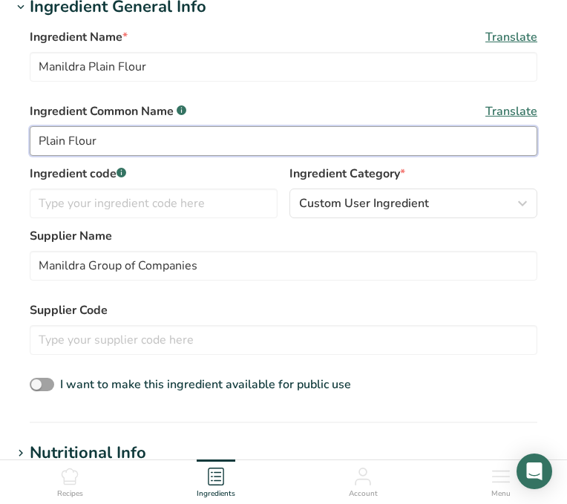
scroll to position [231, 0]
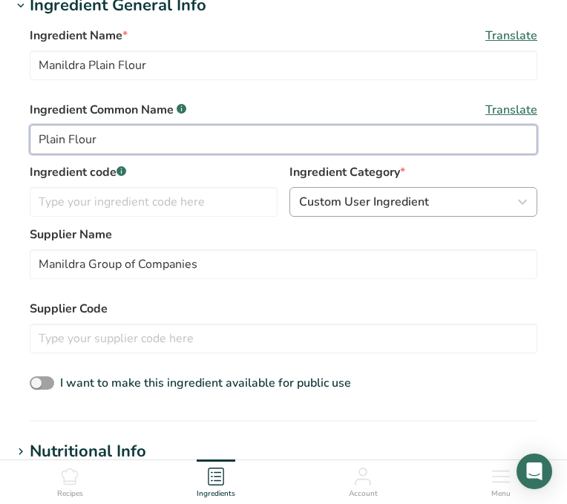
type input "Plain Flour"
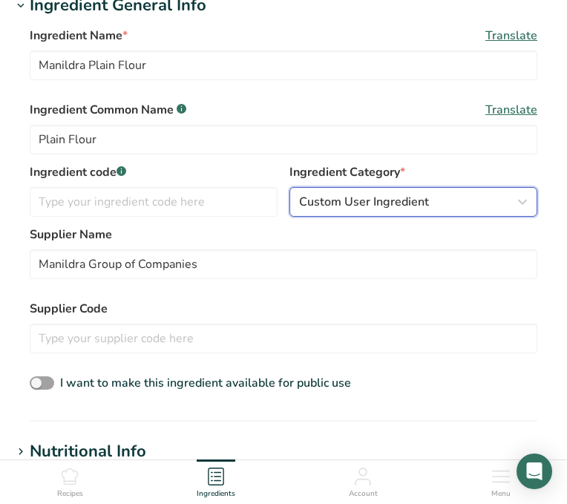
click at [331, 204] on span "Custom User Ingredient" at bounding box center [364, 202] width 130 height 18
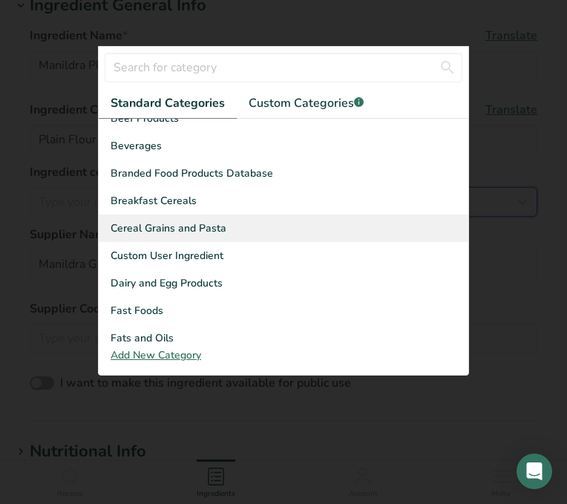
scroll to position [90, 0]
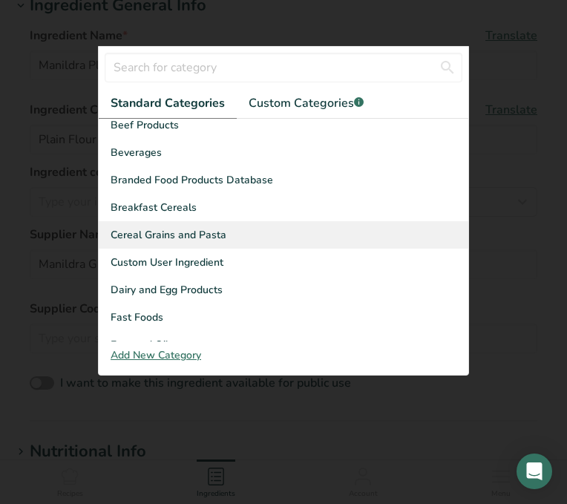
click at [192, 238] on span "Cereal Grains and Pasta" at bounding box center [169, 235] width 116 height 16
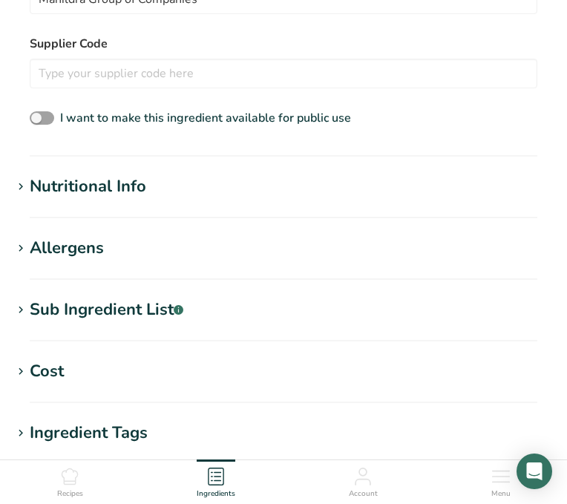
scroll to position [510, 0]
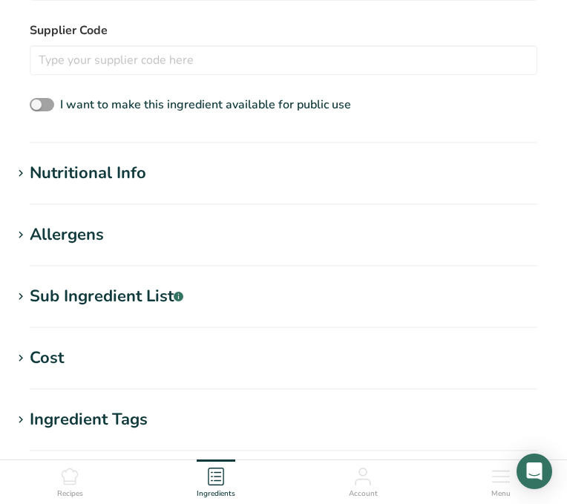
click at [128, 164] on div "Nutritional Info" at bounding box center [88, 173] width 117 height 25
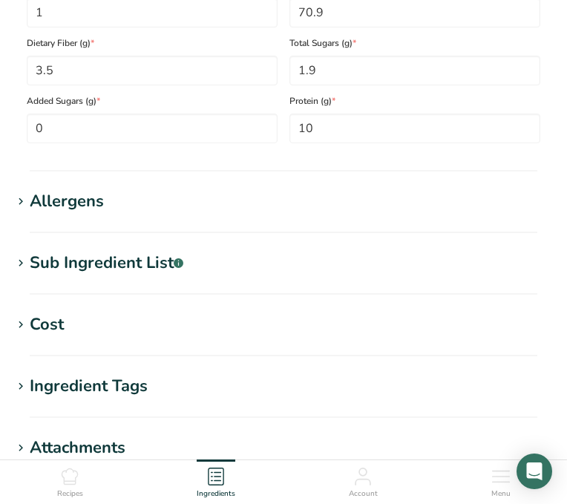
scroll to position [1029, 0]
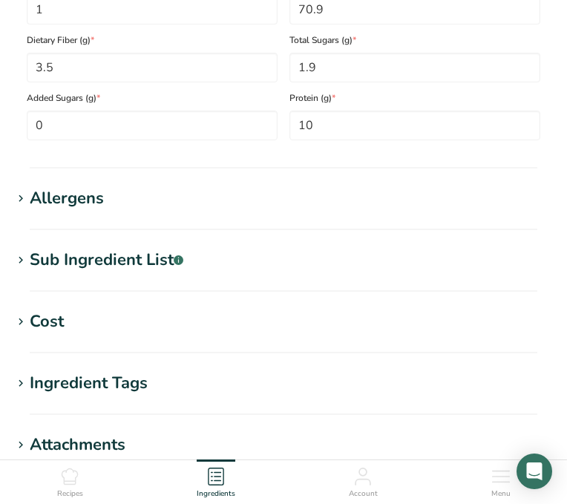
click at [87, 207] on div "Allergens" at bounding box center [67, 198] width 74 height 25
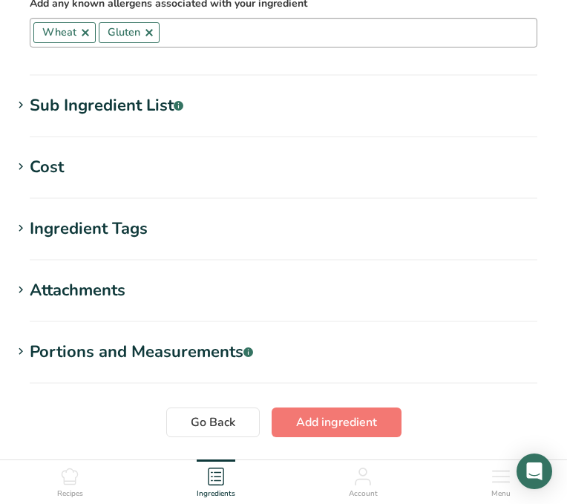
scroll to position [1258, 0]
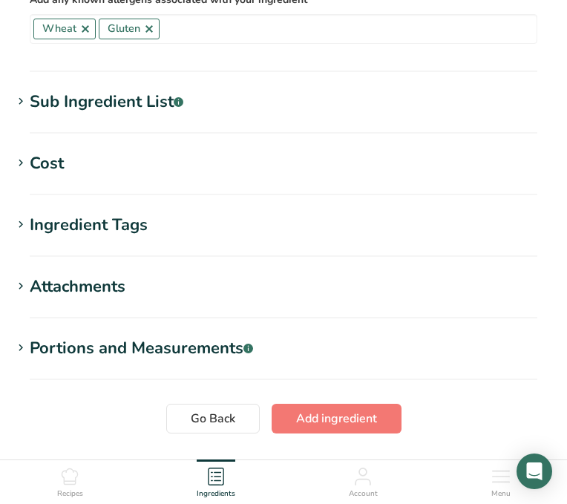
click at [147, 100] on div "Sub Ingredient List .a-a{fill:#347362;}.b-a{fill:#fff;}" at bounding box center [107, 102] width 154 height 25
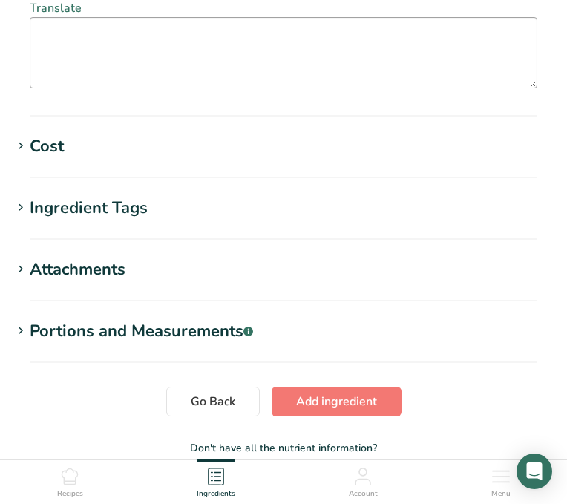
scroll to position [1387, 0]
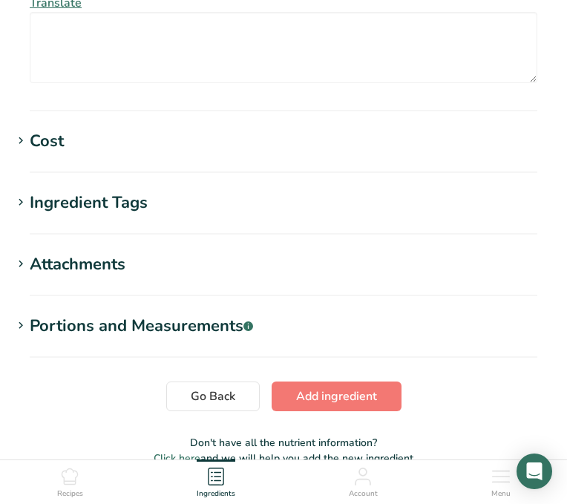
click at [126, 206] on div "Ingredient Tags" at bounding box center [89, 203] width 118 height 25
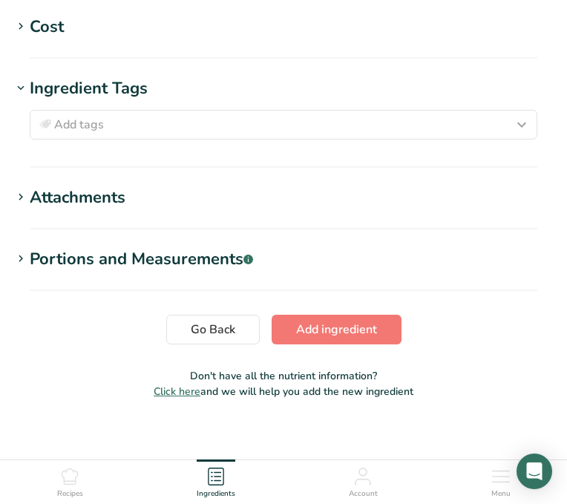
scroll to position [1513, 0]
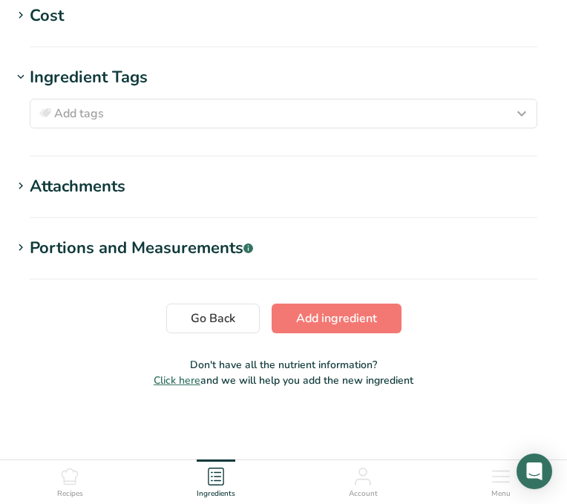
click at [215, 240] on div "Portions and Measurements .a-a{fill:#347362;}.b-a{fill:#fff;}" at bounding box center [142, 248] width 224 height 25
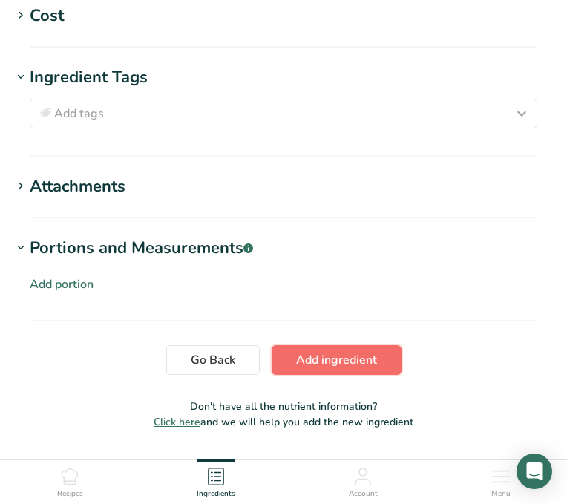
click at [331, 357] on span "Add ingredient" at bounding box center [336, 360] width 81 height 18
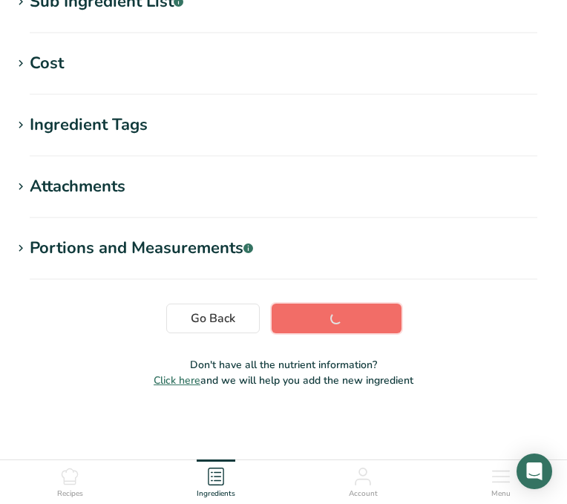
scroll to position [326, 0]
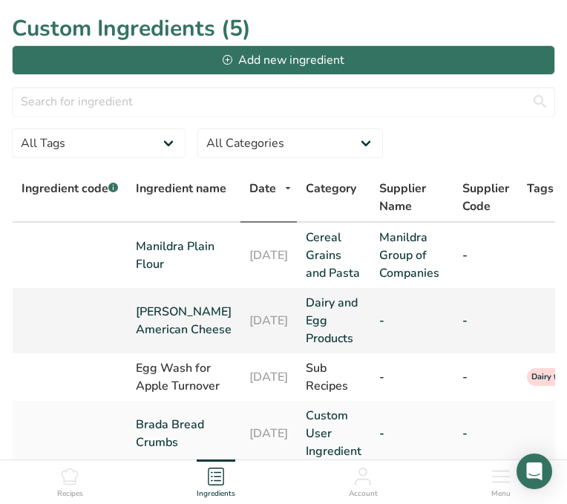
click at [262, 316] on link "19-08-2025" at bounding box center [269, 321] width 39 height 18
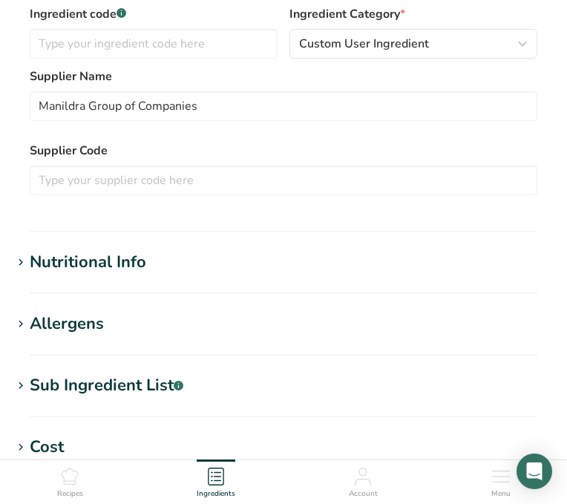
scroll to position [408, 0]
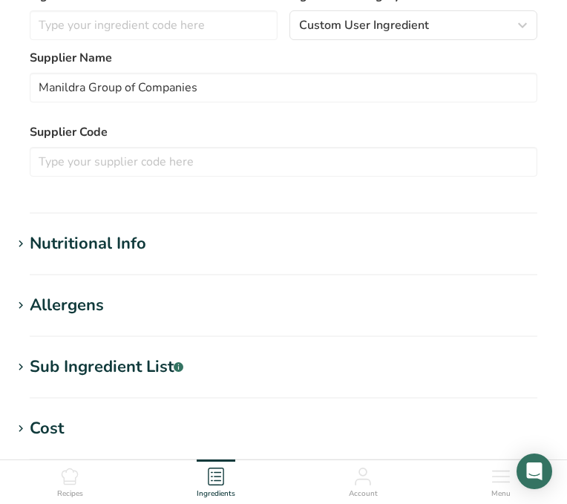
type input "Schreiber American Cheese"
type input "American Cheese"
click at [91, 300] on div "Allergens" at bounding box center [67, 305] width 74 height 25
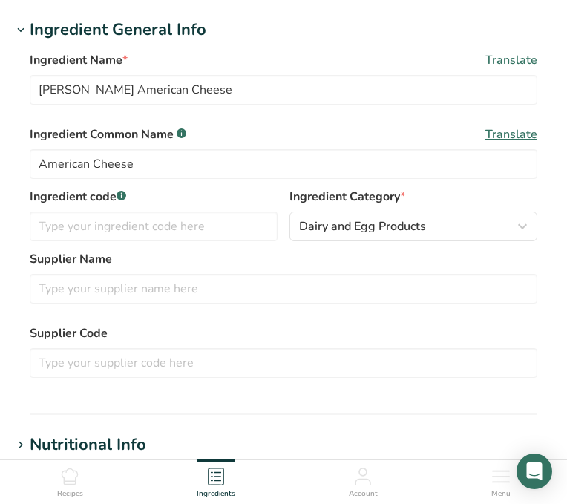
scroll to position [204, 0]
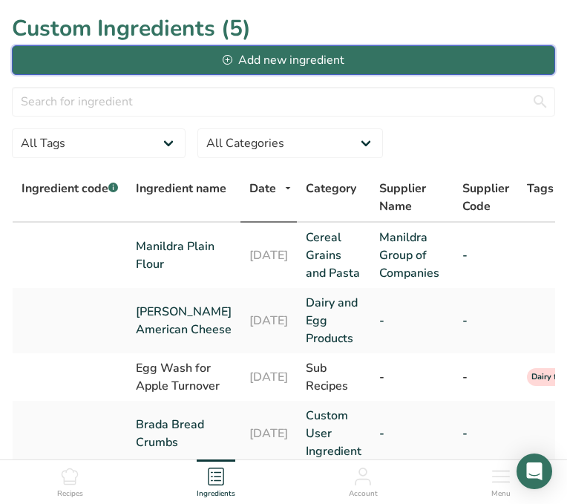
click at [232, 61] on icon at bounding box center [228, 60] width 10 height 10
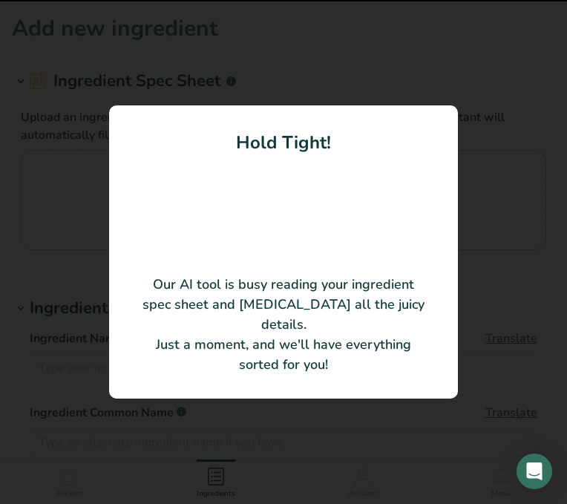
type input "Tsubuan (Sweet Red Bean Paste) PSB-R"
type input "Hashimoto Food Industry Co., Ltd."
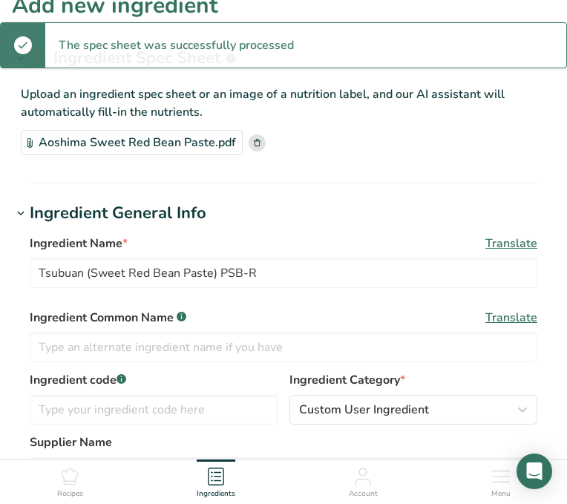
scroll to position [39, 0]
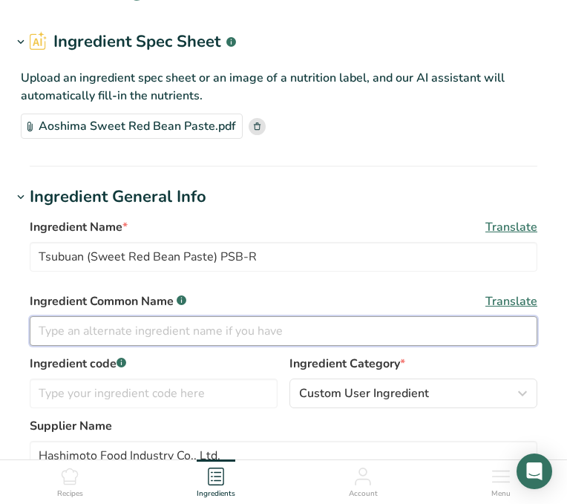
click at [89, 335] on input "text" at bounding box center [284, 331] width 508 height 30
type input "Azuki"
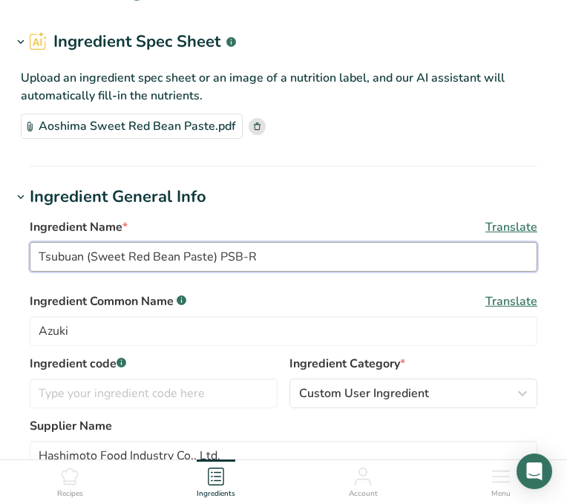
click at [42, 254] on input "Tsubuan (Sweet Red Bean Paste) PSB-R" at bounding box center [284, 257] width 508 height 30
click at [38, 255] on input "Tsubuan (Sweet Red Bean Paste) PSB-R" at bounding box center [284, 257] width 508 height 30
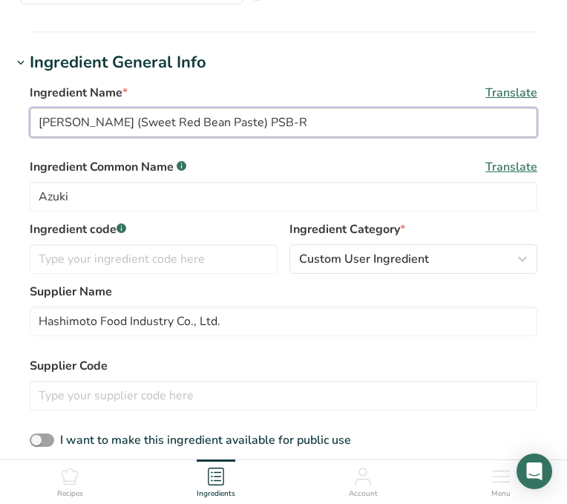
scroll to position [176, 0]
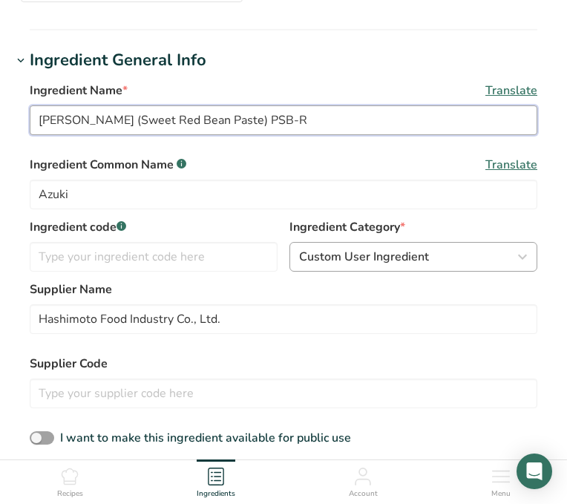
type input "Asohima Tsubuan (Sweet Red Bean Paste) PSB-R"
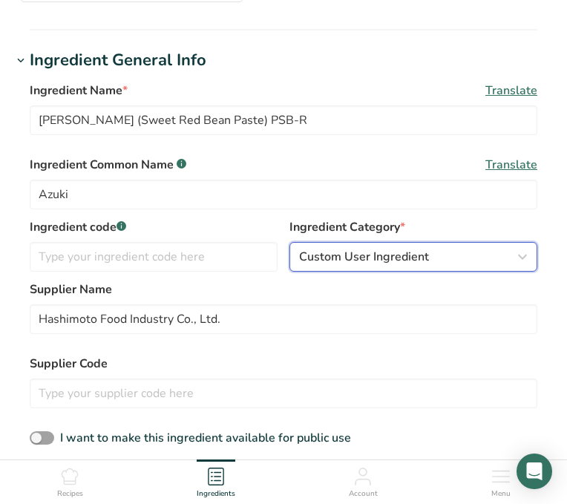
click at [307, 264] on span "Custom User Ingredient" at bounding box center [364, 257] width 130 height 18
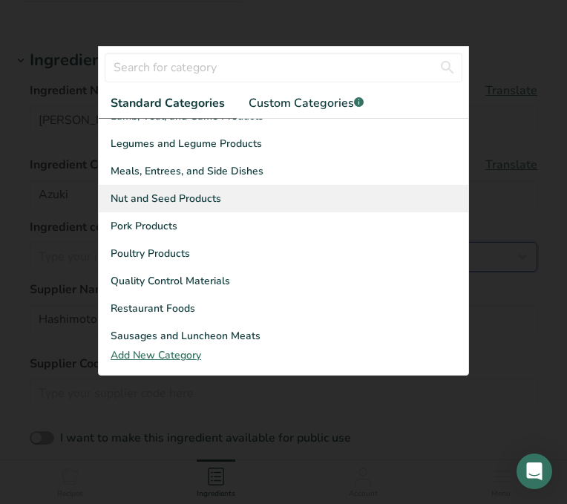
scroll to position [406, 0]
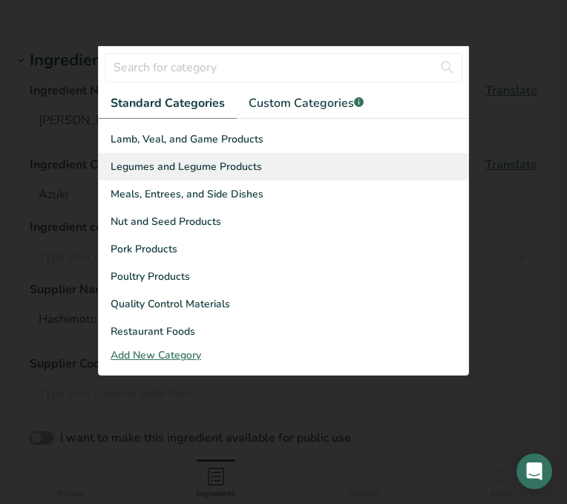
click at [267, 172] on div "Legumes and Legume Products" at bounding box center [284, 166] width 370 height 27
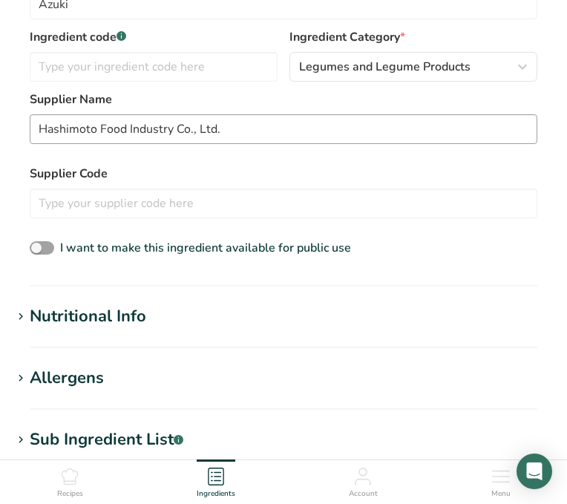
scroll to position [383, 0]
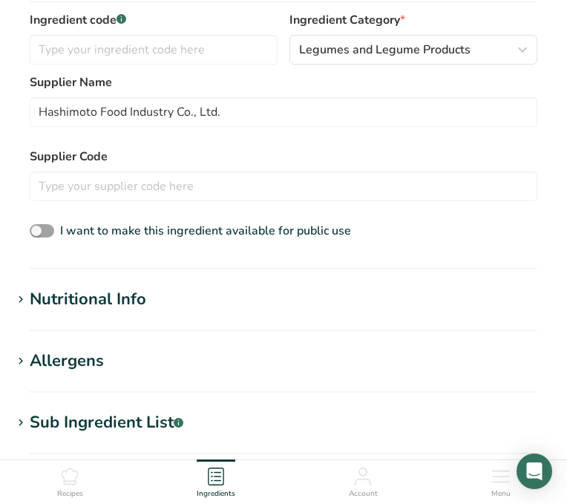
click at [195, 310] on h1 "Nutritional Info" at bounding box center [284, 299] width 544 height 25
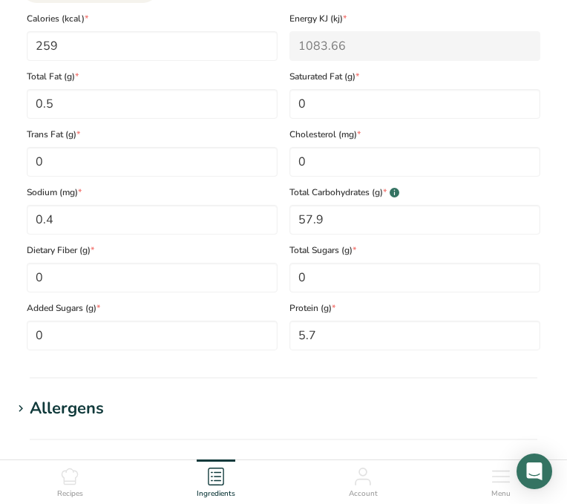
scroll to position [819, 0]
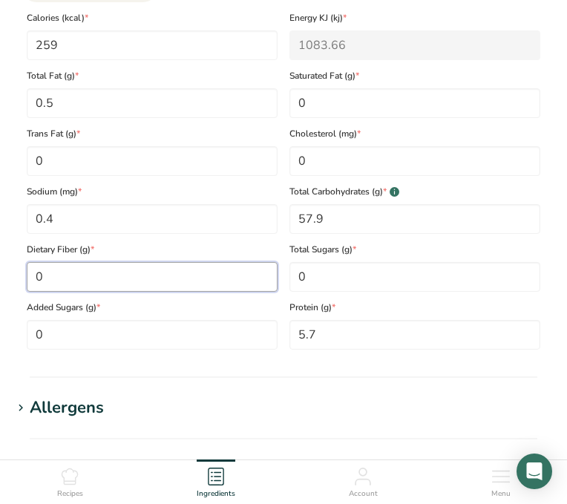
click at [82, 285] on Fiber "0" at bounding box center [152, 277] width 251 height 30
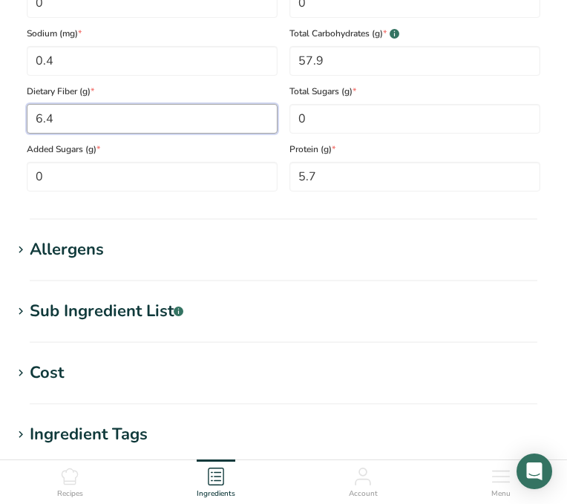
scroll to position [976, 0]
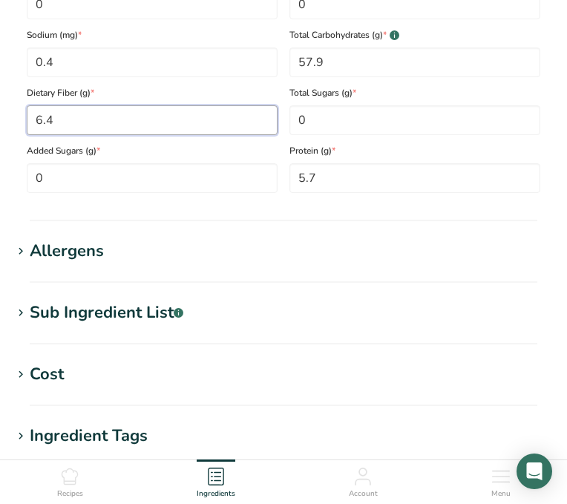
type Fiber "6.4"
click at [85, 253] on div "Allergens" at bounding box center [67, 251] width 74 height 25
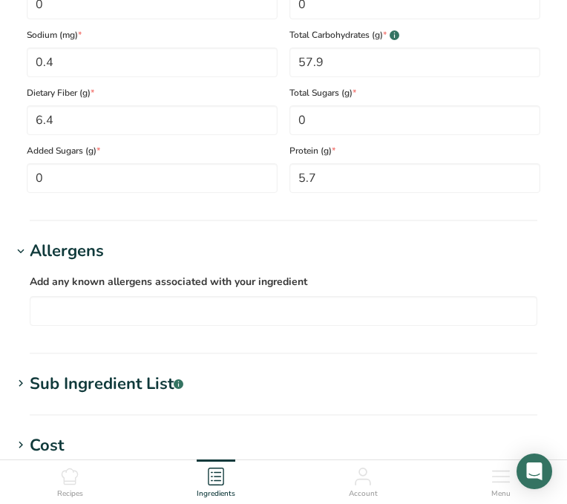
click at [85, 253] on div "Allergens" at bounding box center [67, 251] width 74 height 25
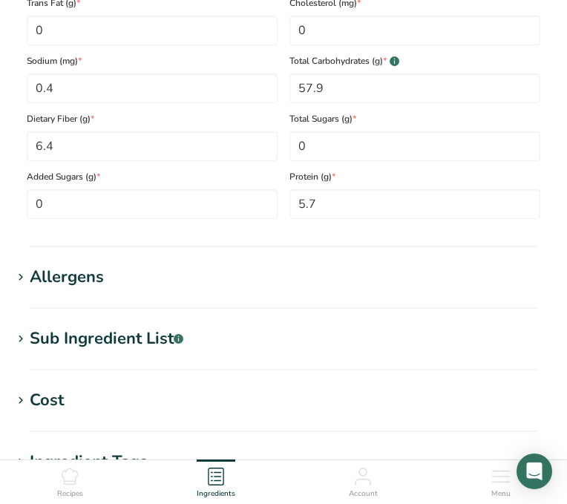
click at [68, 343] on div "Sub Ingredient List .a-a{fill:#347362;}.b-a{fill:#fff;}" at bounding box center [107, 339] width 154 height 25
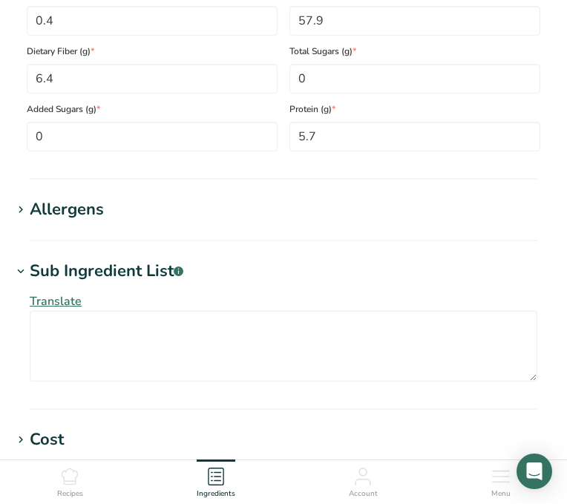
scroll to position [1018, 0]
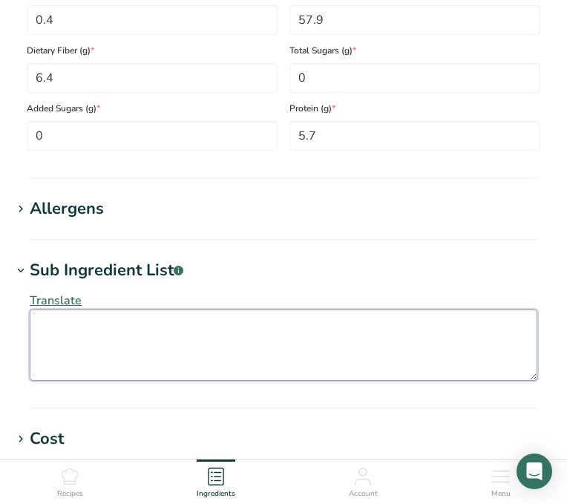
click at [58, 337] on textarea at bounding box center [284, 345] width 508 height 71
type textarea "A"
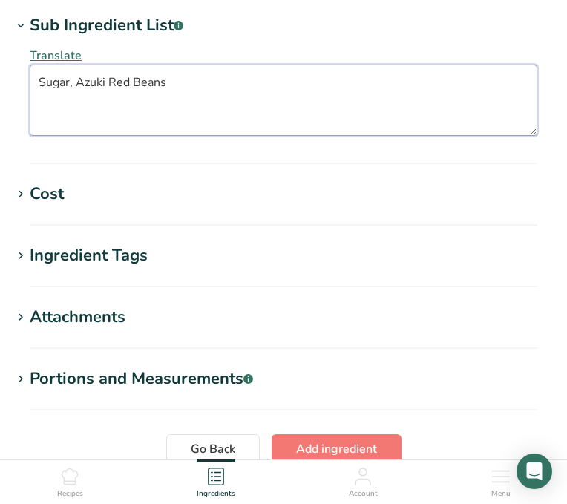
scroll to position [1266, 0]
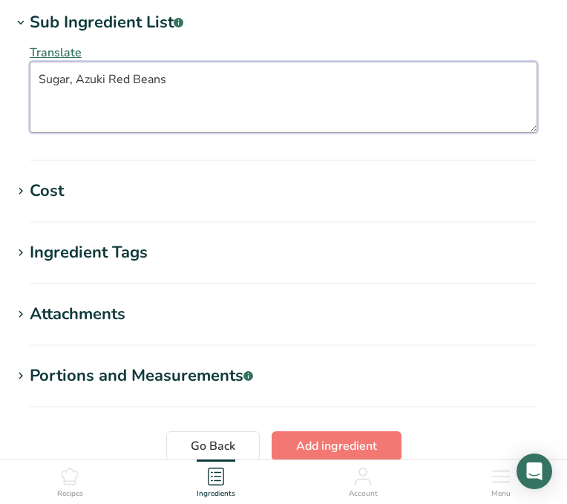
type textarea "Sugar, Azuki Red Beans"
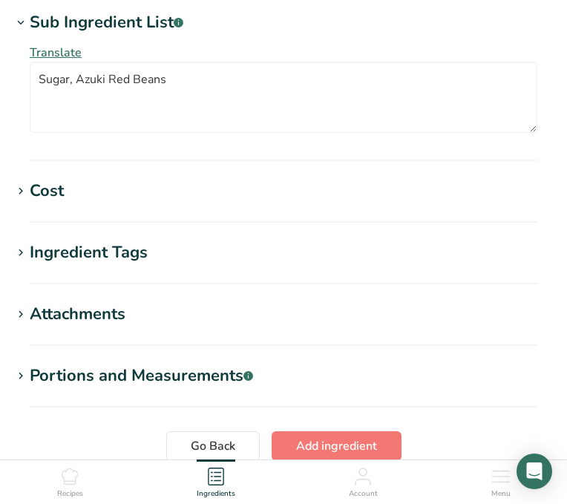
click at [127, 249] on div "Ingredient Tags" at bounding box center [89, 253] width 118 height 25
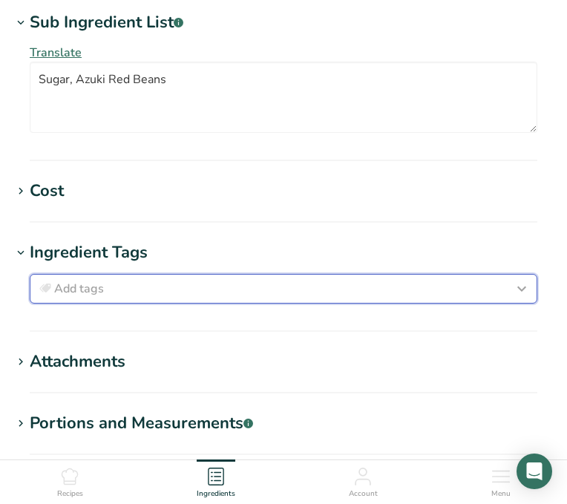
click at [128, 286] on div "Add tags" at bounding box center [283, 289] width 495 height 18
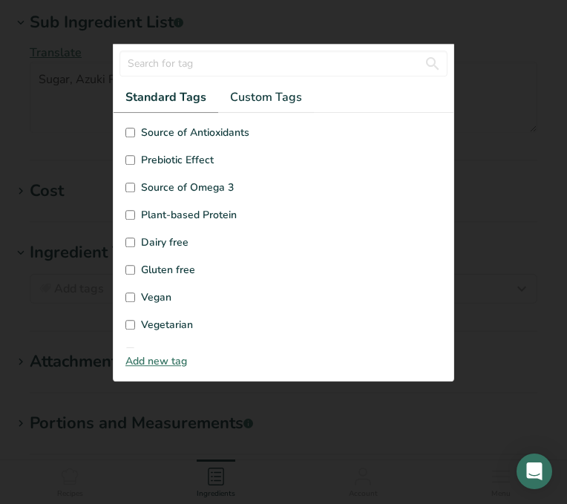
click at [490, 218] on div at bounding box center [283, 252] width 567 height 504
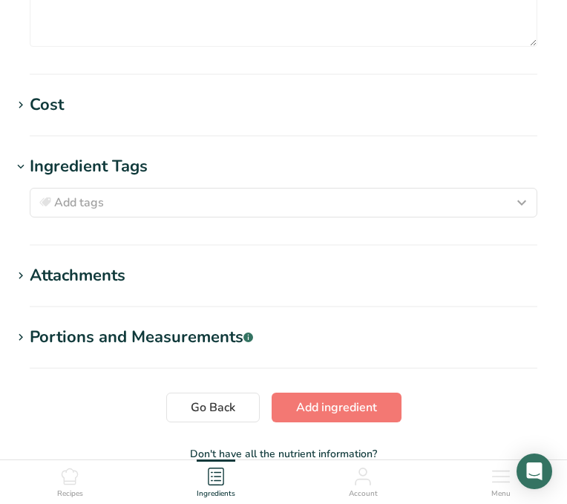
scroll to position [1361, 0]
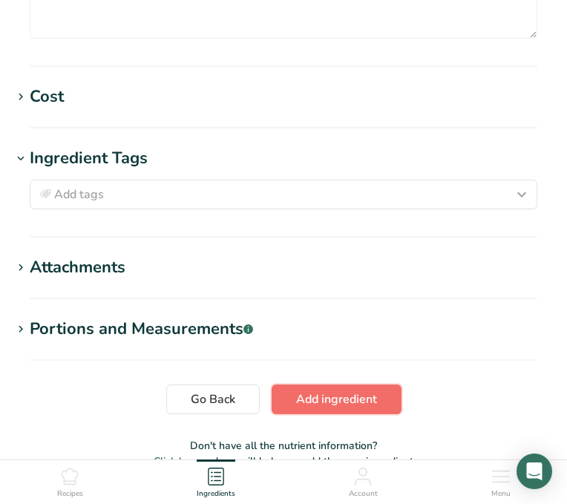
click at [325, 406] on span "Add ingredient" at bounding box center [336, 400] width 81 height 18
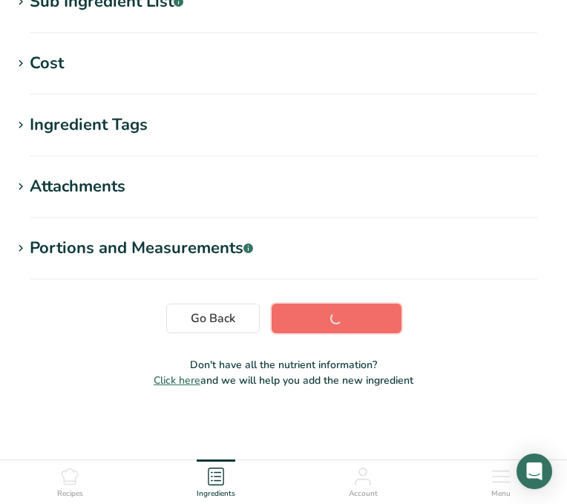
scroll to position [326, 0]
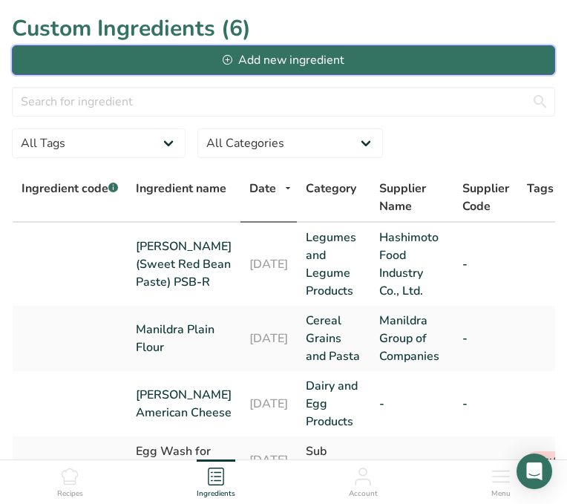
click at [209, 64] on button "Add new ingredient" at bounding box center [284, 60] width 544 height 30
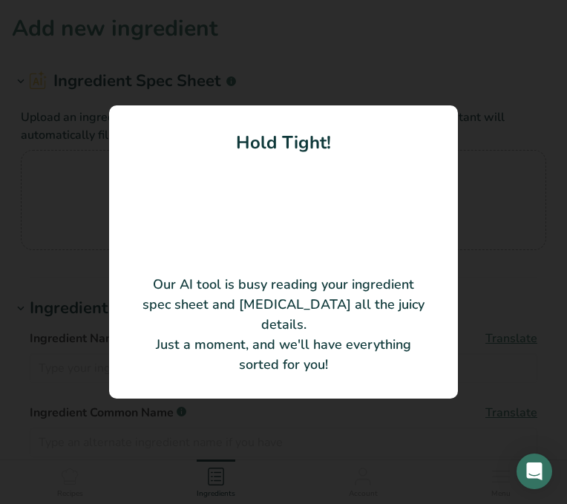
type input "Meal Bakers GOW 12.5KG"
type input "153150"
type input "Manildra Group"
type input "10199"
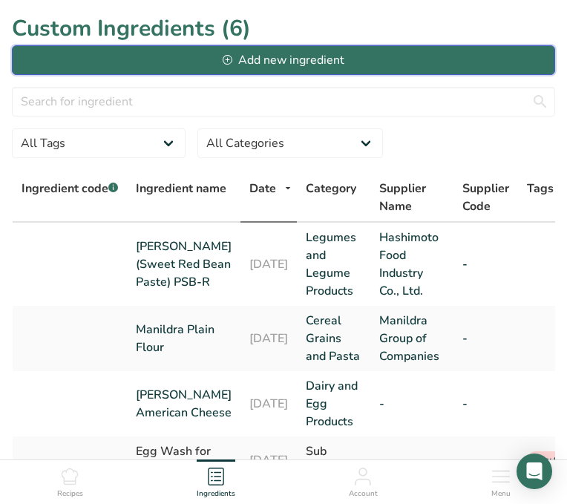
click at [315, 64] on div "Add new ingredient" at bounding box center [284, 60] width 122 height 18
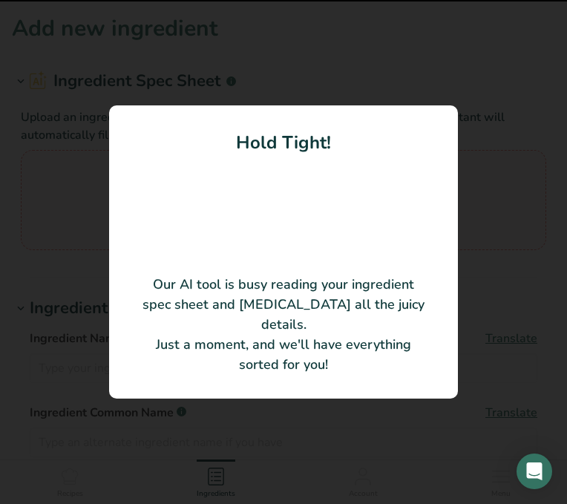
type input "Bakers Meal"
type input "Manildra Group of Companies"
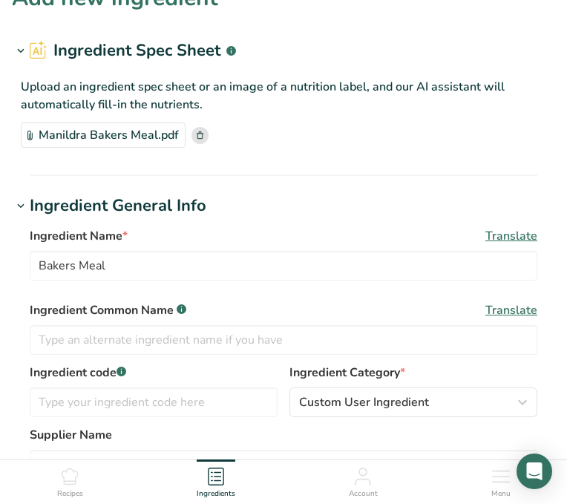
scroll to position [34, 0]
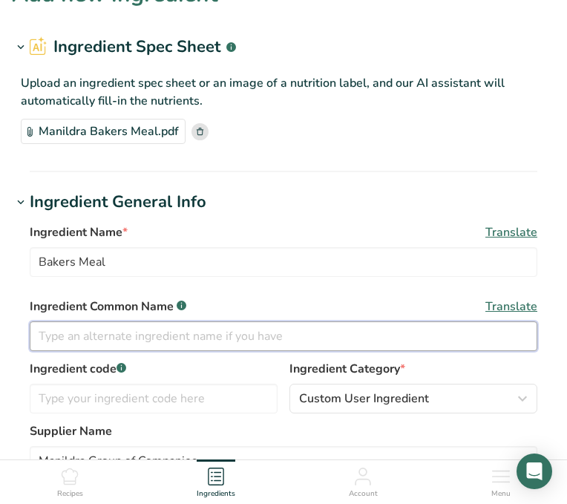
click at [101, 336] on input "text" at bounding box center [284, 337] width 508 height 30
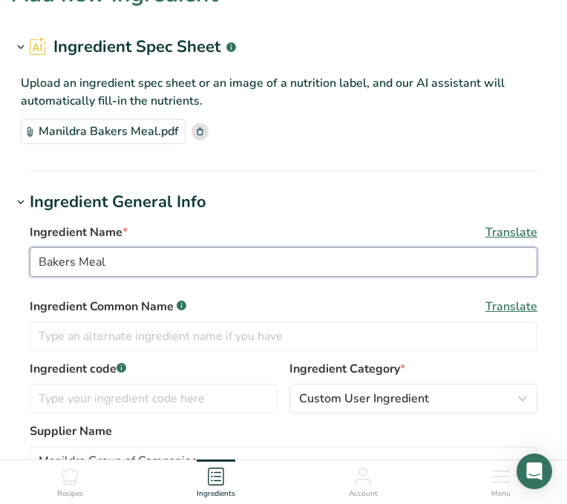
click at [39, 262] on input "Bakers Meal" at bounding box center [284, 262] width 508 height 30
type input "Manildra Bakers Meal"
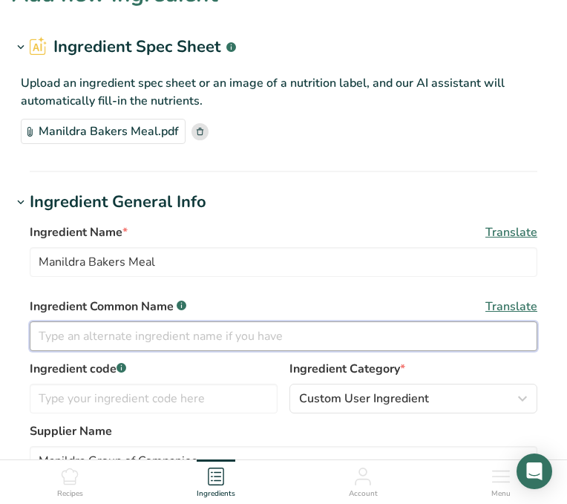
click at [71, 339] on input "text" at bounding box center [284, 337] width 508 height 30
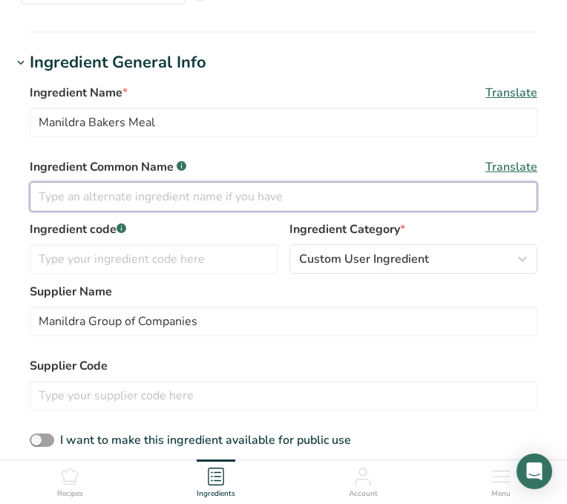
scroll to position [180, 0]
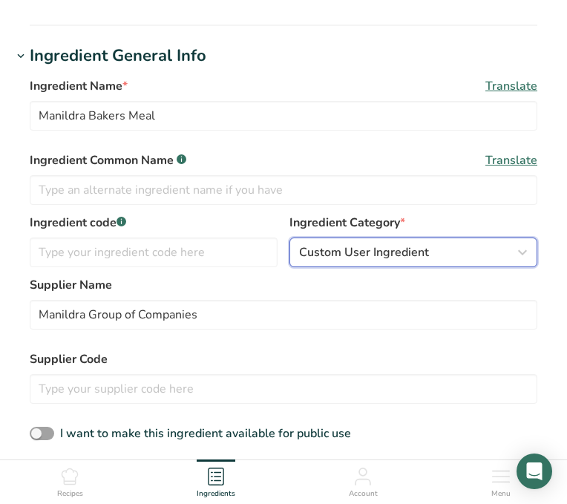
click at [355, 253] on span "Custom User Ingredient" at bounding box center [364, 253] width 130 height 18
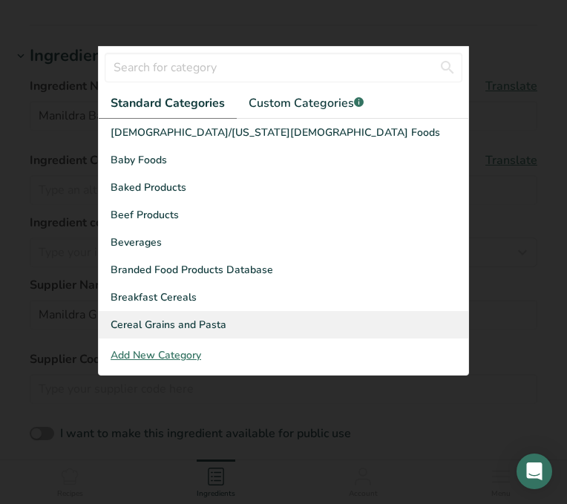
click at [181, 323] on span "Cereal Grains and Pasta" at bounding box center [169, 325] width 116 height 16
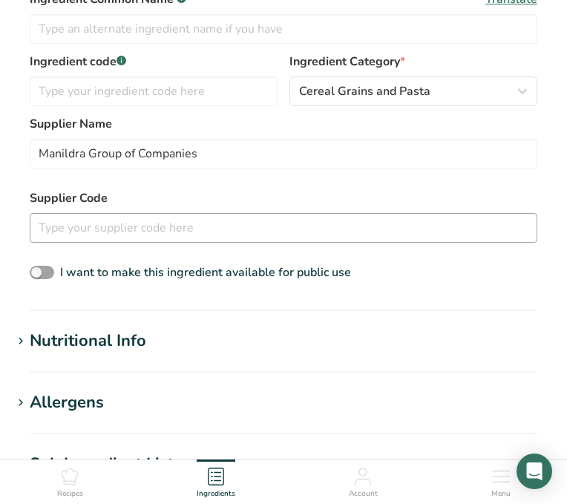
scroll to position [371, 0]
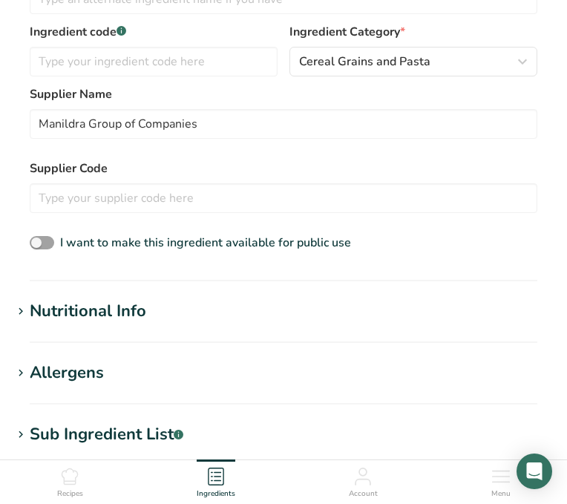
click at [84, 317] on div "Nutritional Info" at bounding box center [88, 311] width 117 height 25
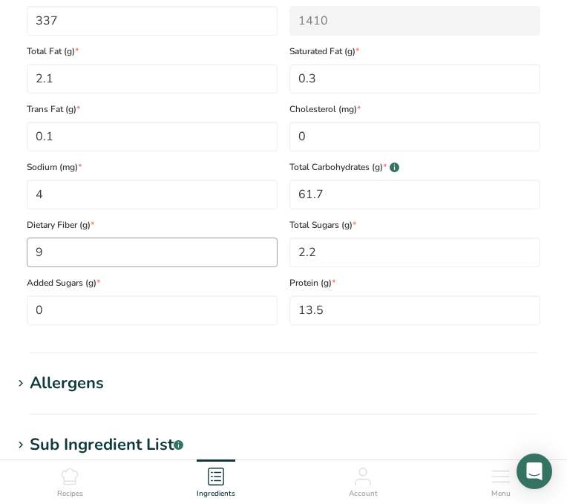
scroll to position [850, 0]
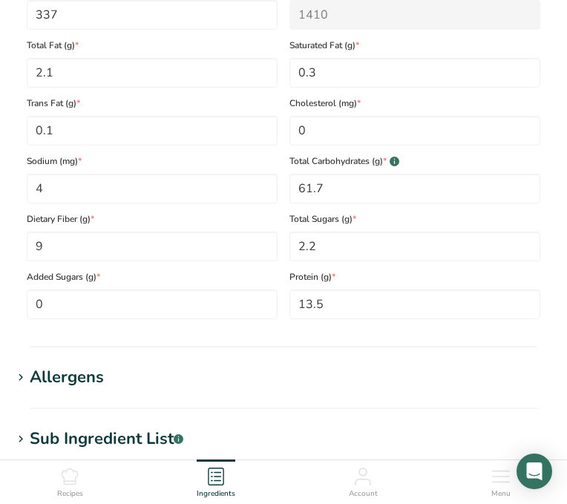
click at [76, 388] on div "Allergens" at bounding box center [67, 377] width 74 height 25
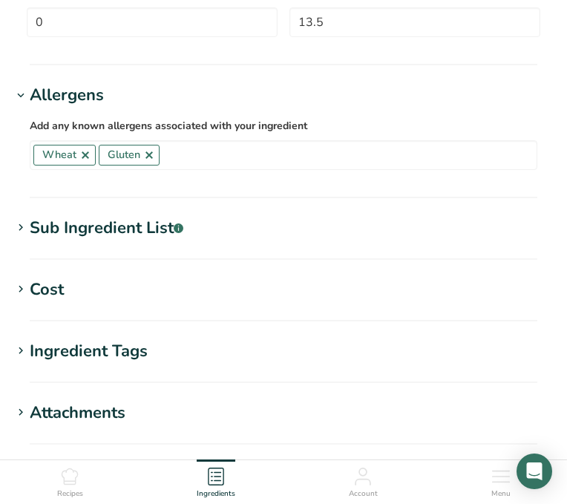
scroll to position [1134, 0]
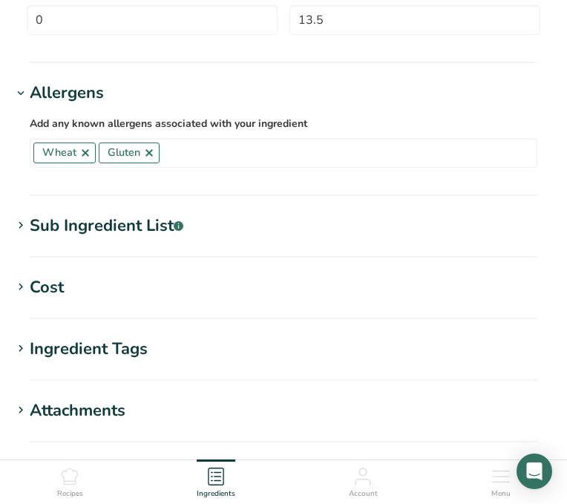
click at [134, 227] on div "Sub Ingredient List .a-a{fill:#347362;}.b-a{fill:#fff;}" at bounding box center [107, 226] width 154 height 25
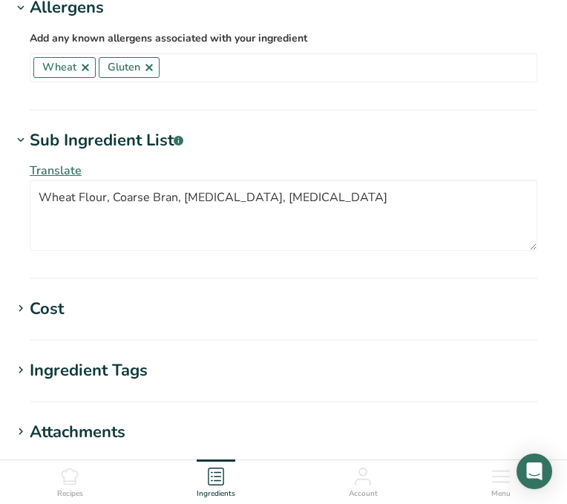
scroll to position [1465, 0]
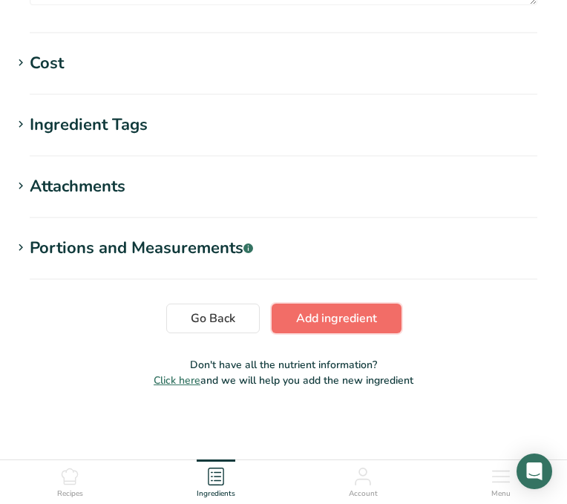
click at [353, 325] on span "Add ingredient" at bounding box center [336, 319] width 81 height 18
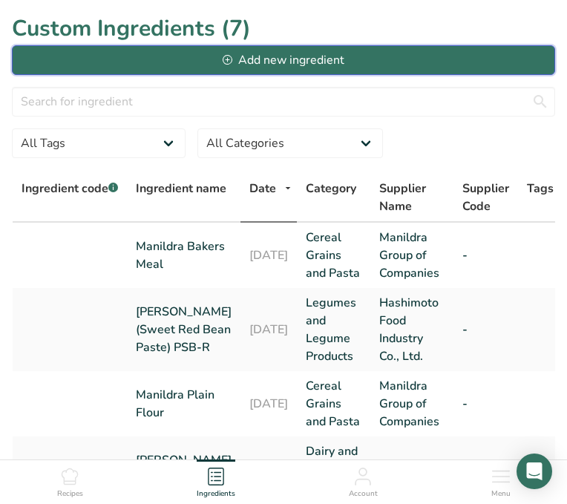
click at [256, 62] on div "Add new ingredient" at bounding box center [284, 60] width 122 height 18
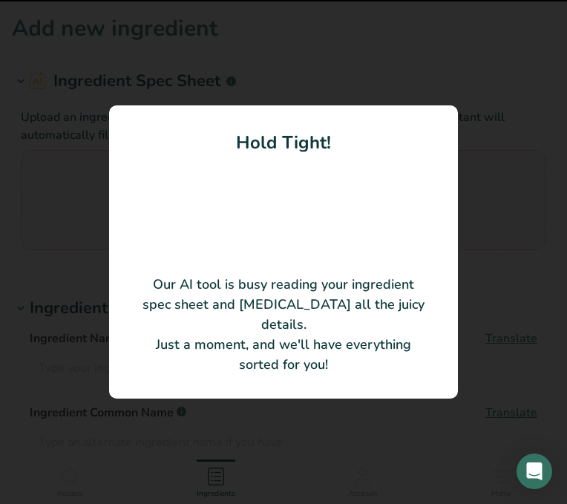
type input "Clabber Girl Baking Powder"
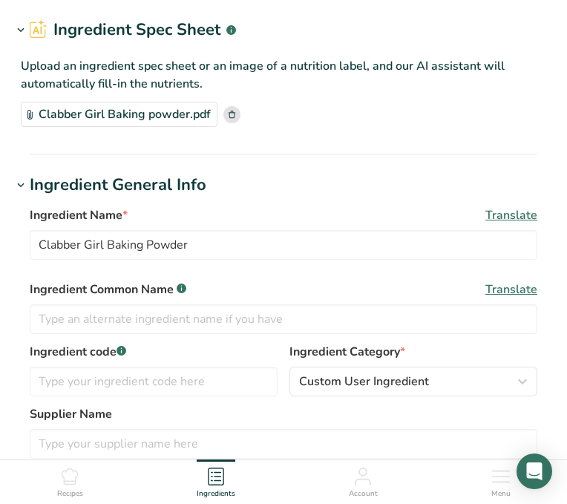
scroll to position [62, 0]
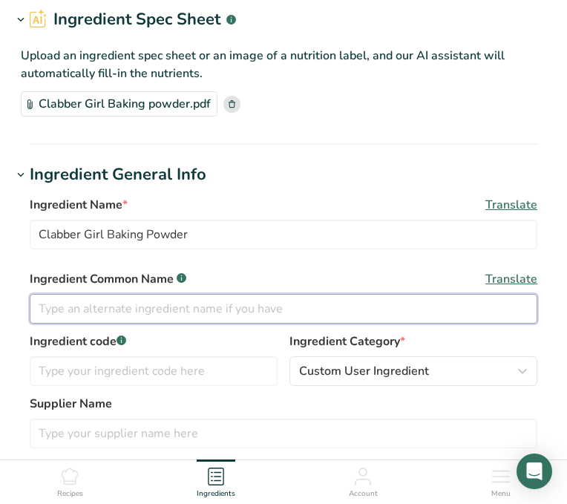
click at [196, 309] on input "text" at bounding box center [284, 309] width 508 height 30
type input "b"
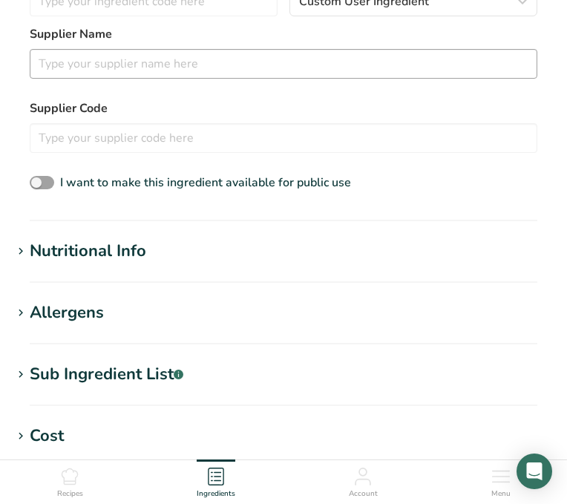
scroll to position [482, 0]
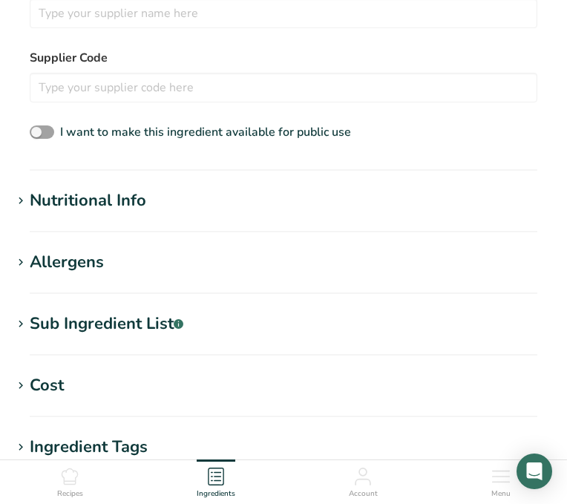
type input "Baking Powder"
click at [101, 211] on div "Nutritional Info" at bounding box center [88, 201] width 117 height 25
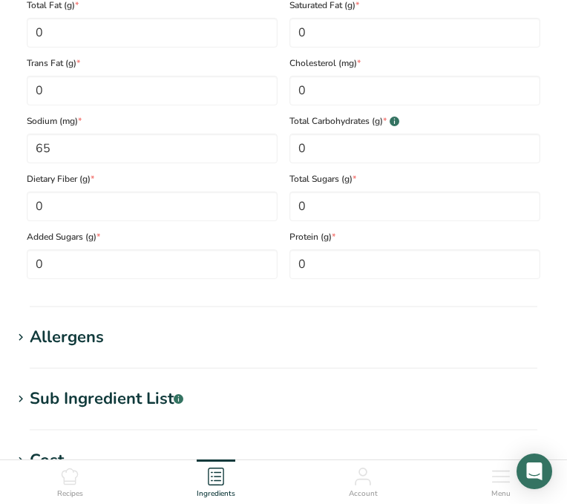
scroll to position [892, 0]
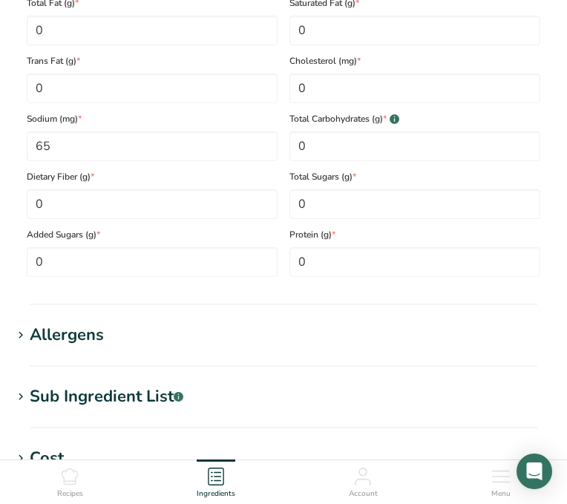
click at [82, 398] on div "Sub Ingredient List .a-a{fill:#347362;}.b-a{fill:#fff;}" at bounding box center [107, 397] width 154 height 25
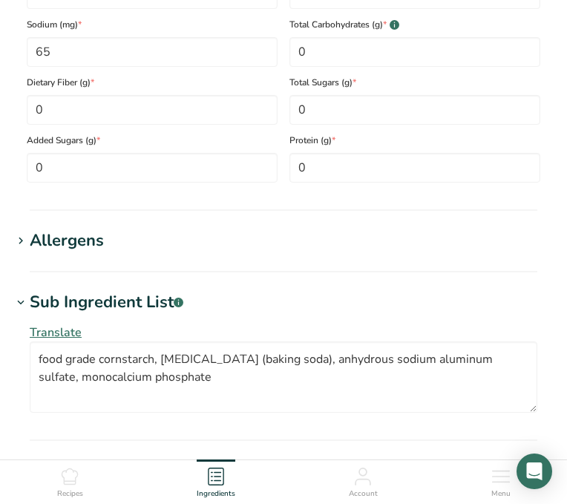
scroll to position [991, 0]
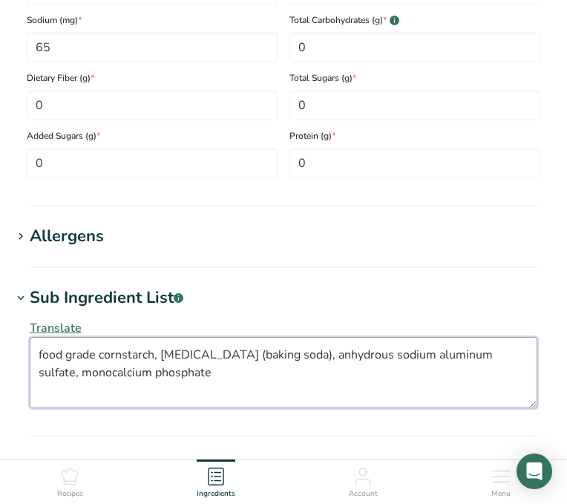
drag, startPoint x: 97, startPoint y: 354, endPoint x: 27, endPoint y: 348, distance: 70.1
click at [27, 348] on div "Translate food grade cornstarch, sodium bicarbonate (baking soda), anhydrous so…" at bounding box center [284, 363] width 544 height 107
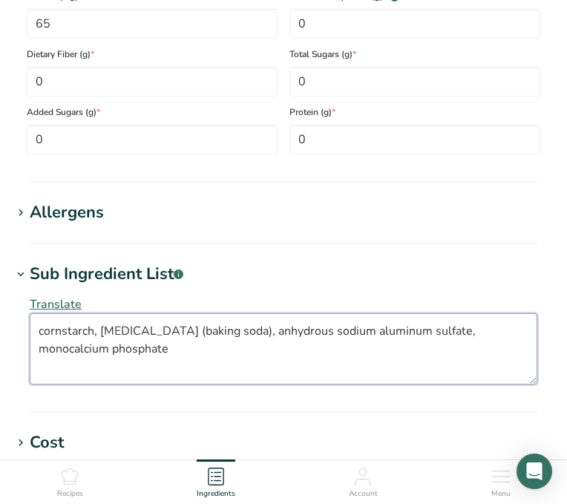
scroll to position [970, 0]
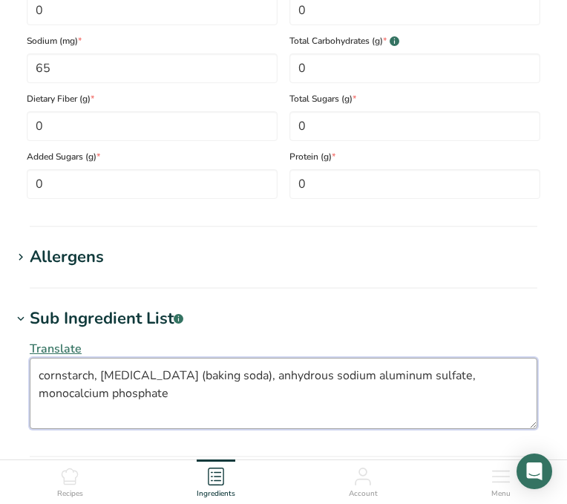
type textarea "cornstarch, sodium bicarbonate (baking soda), anhydrous sodium aluminum sulfate…"
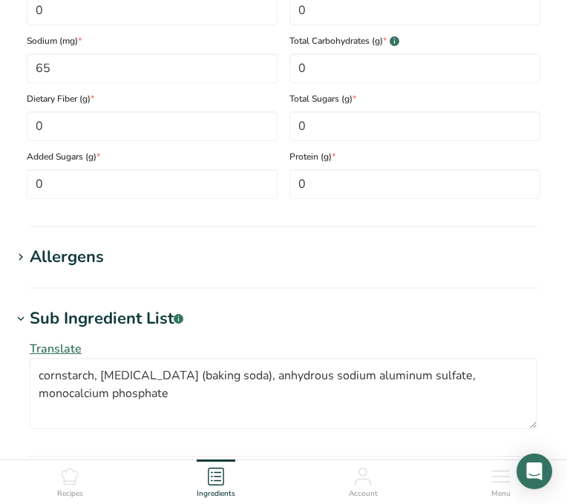
click at [64, 248] on div "Allergens" at bounding box center [67, 257] width 74 height 25
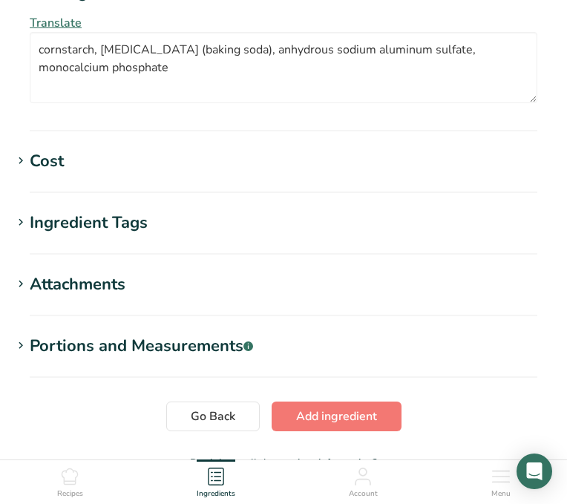
scroll to position [1465, 0]
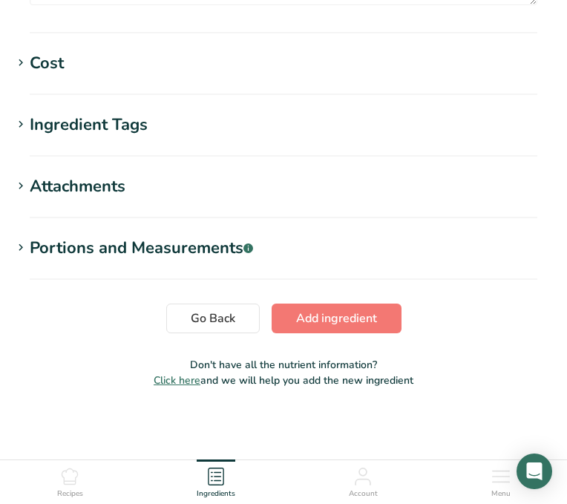
click at [140, 238] on div "Portions and Measurements .a-a{fill:#347362;}.b-a{fill:#fff;}" at bounding box center [142, 248] width 224 height 25
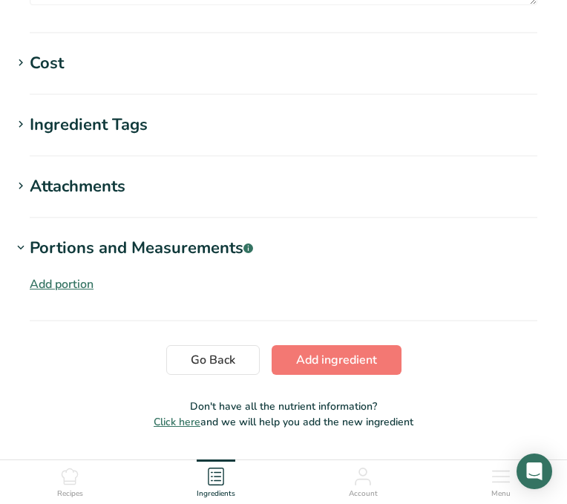
click at [62, 283] on div "Add portion" at bounding box center [62, 285] width 64 height 18
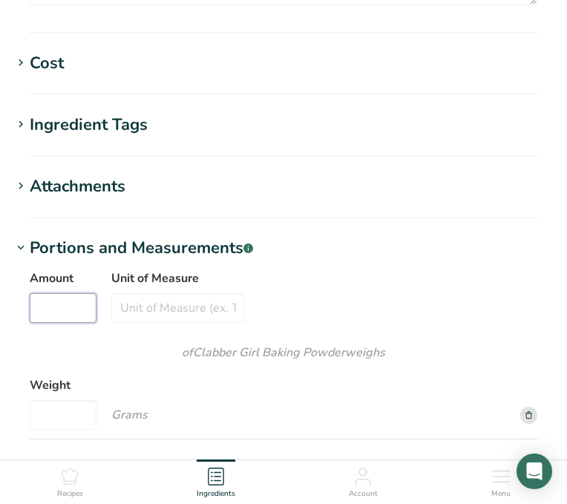
click at [62, 312] on input "Amount" at bounding box center [63, 308] width 67 height 30
type input "1"
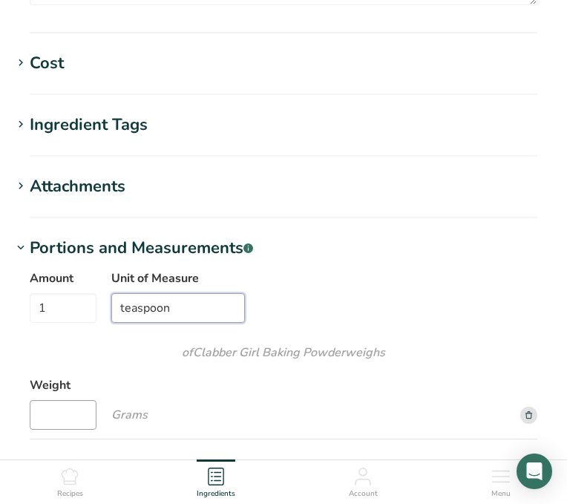
type input "teaspoon"
click at [62, 410] on input "Weight" at bounding box center [63, 415] width 67 height 30
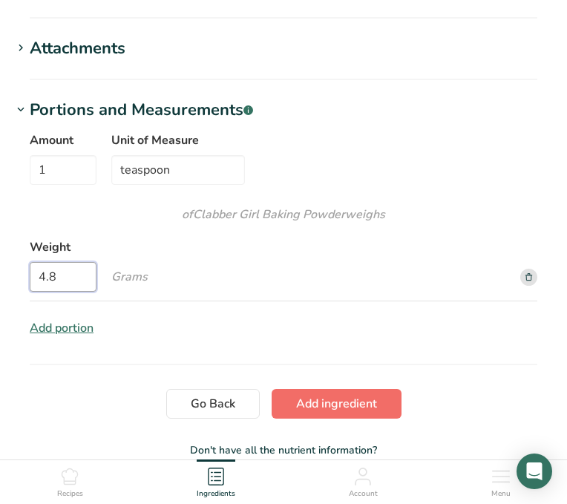
type input "4.8"
click at [332, 400] on span "Add ingredient" at bounding box center [336, 404] width 81 height 18
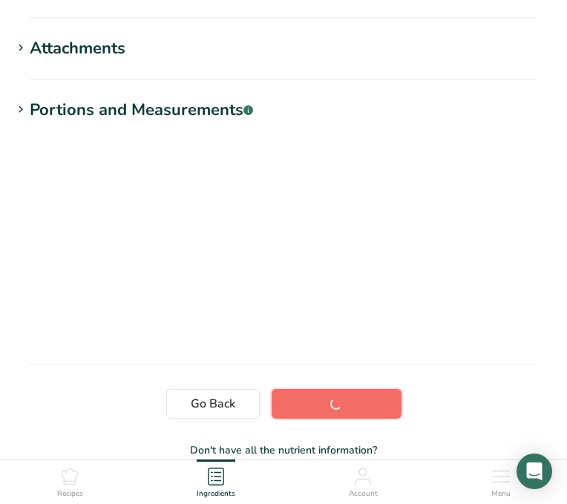
scroll to position [326, 0]
